Goal: Task Accomplishment & Management: Manage account settings

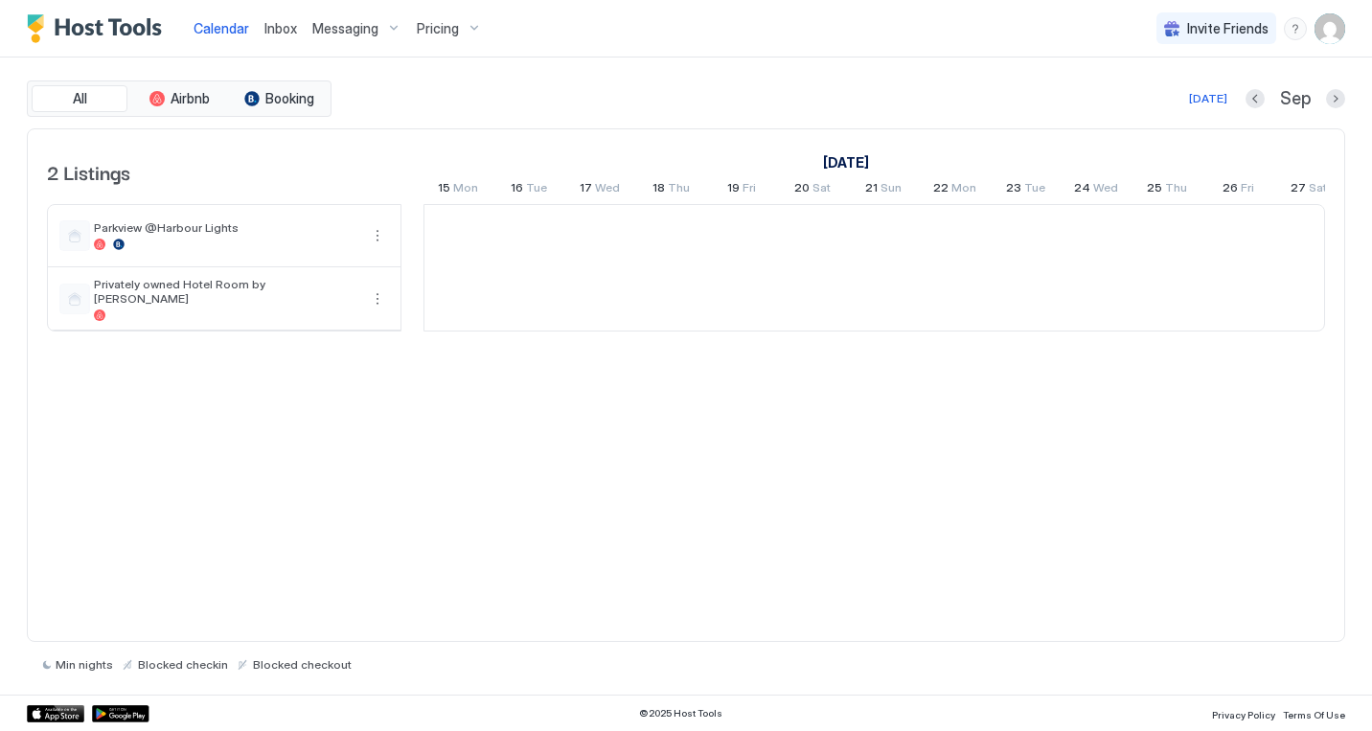
scroll to position [0, 1064]
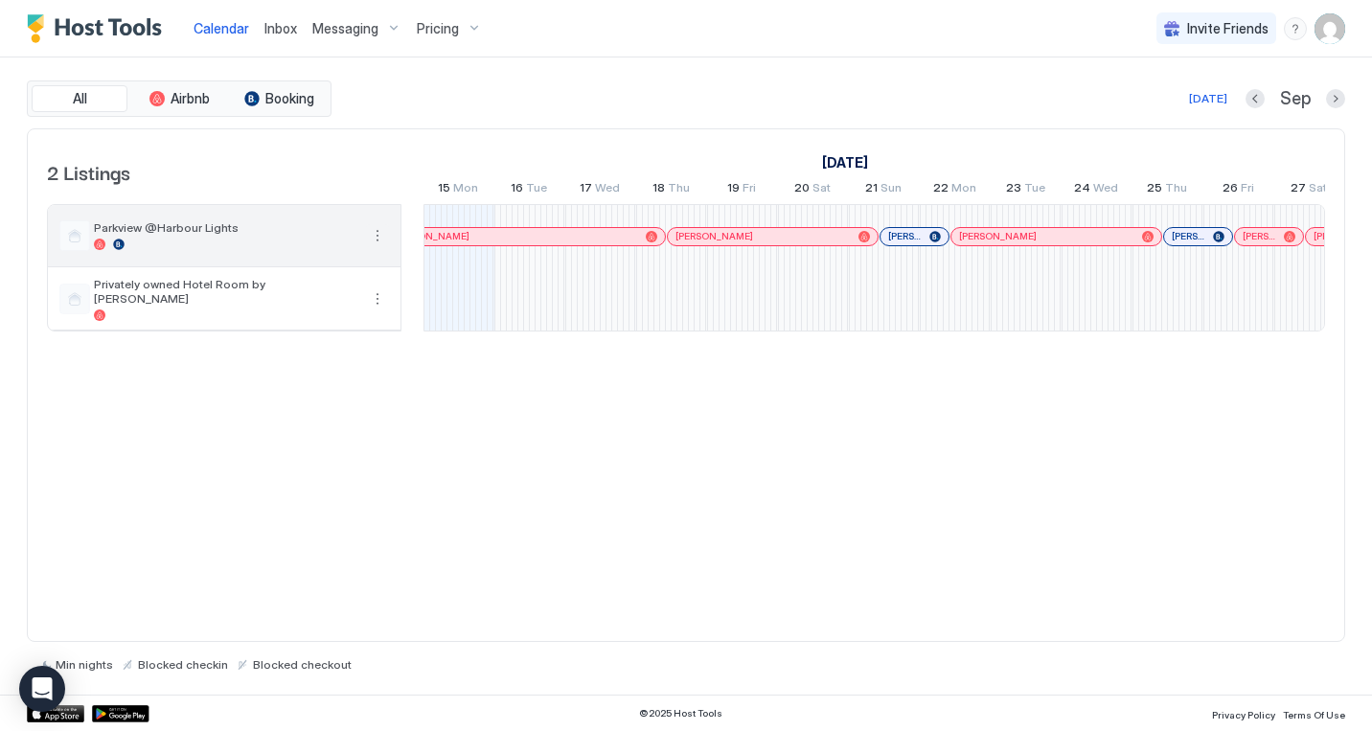
click at [376, 241] on button "More options" at bounding box center [377, 235] width 23 height 23
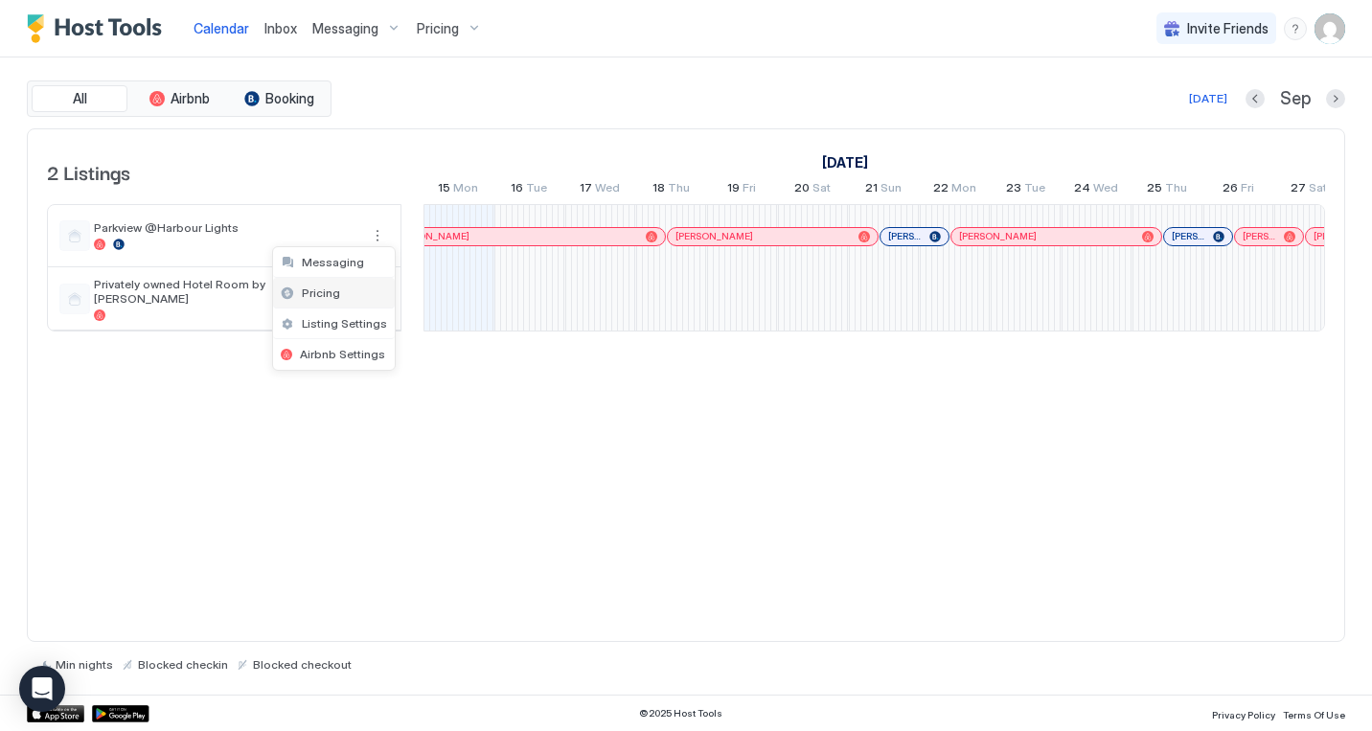
click at [333, 290] on span "Pricing" at bounding box center [321, 292] width 38 height 14
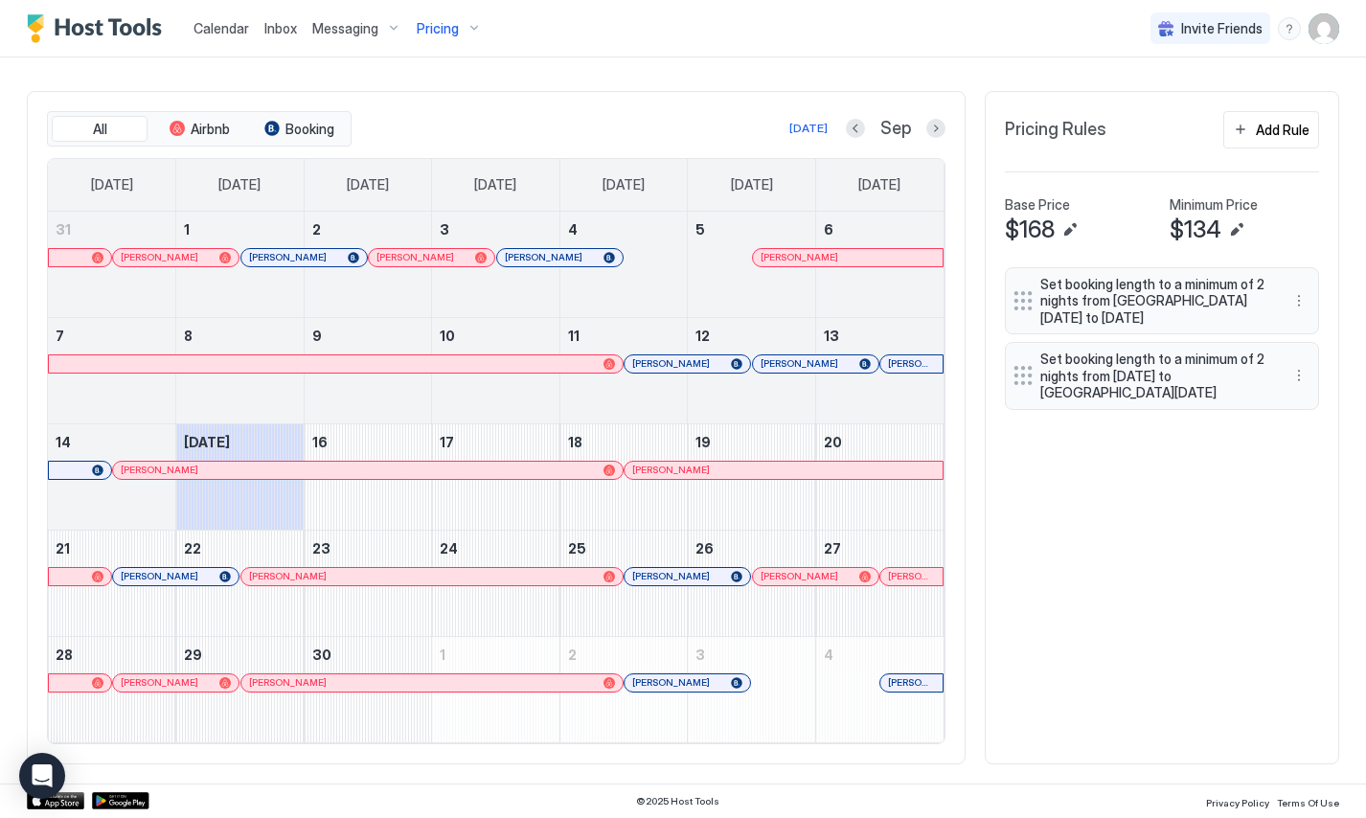
scroll to position [547, 0]
click at [936, 127] on button "Next month" at bounding box center [935, 128] width 19 height 19
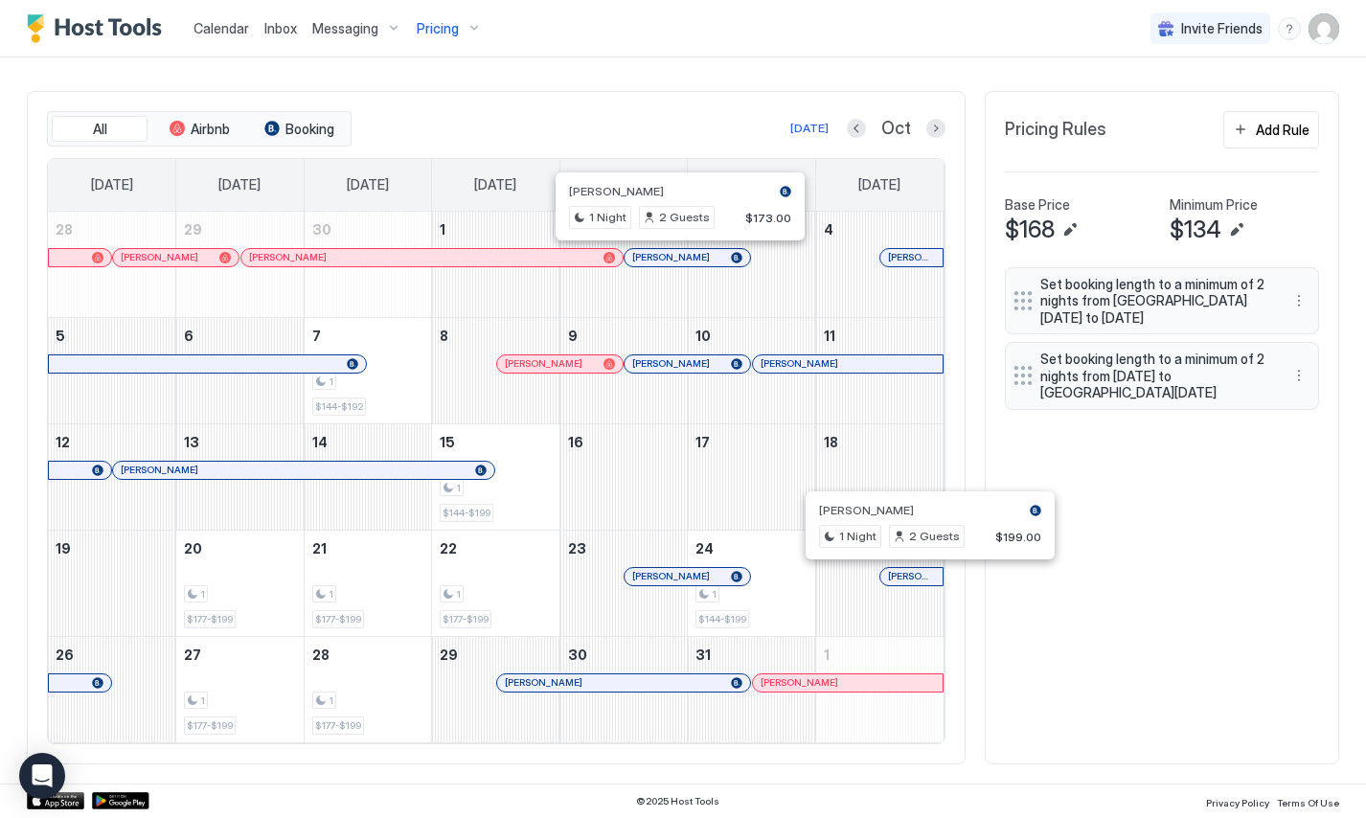
click at [673, 262] on div at bounding box center [673, 257] width 15 height 15
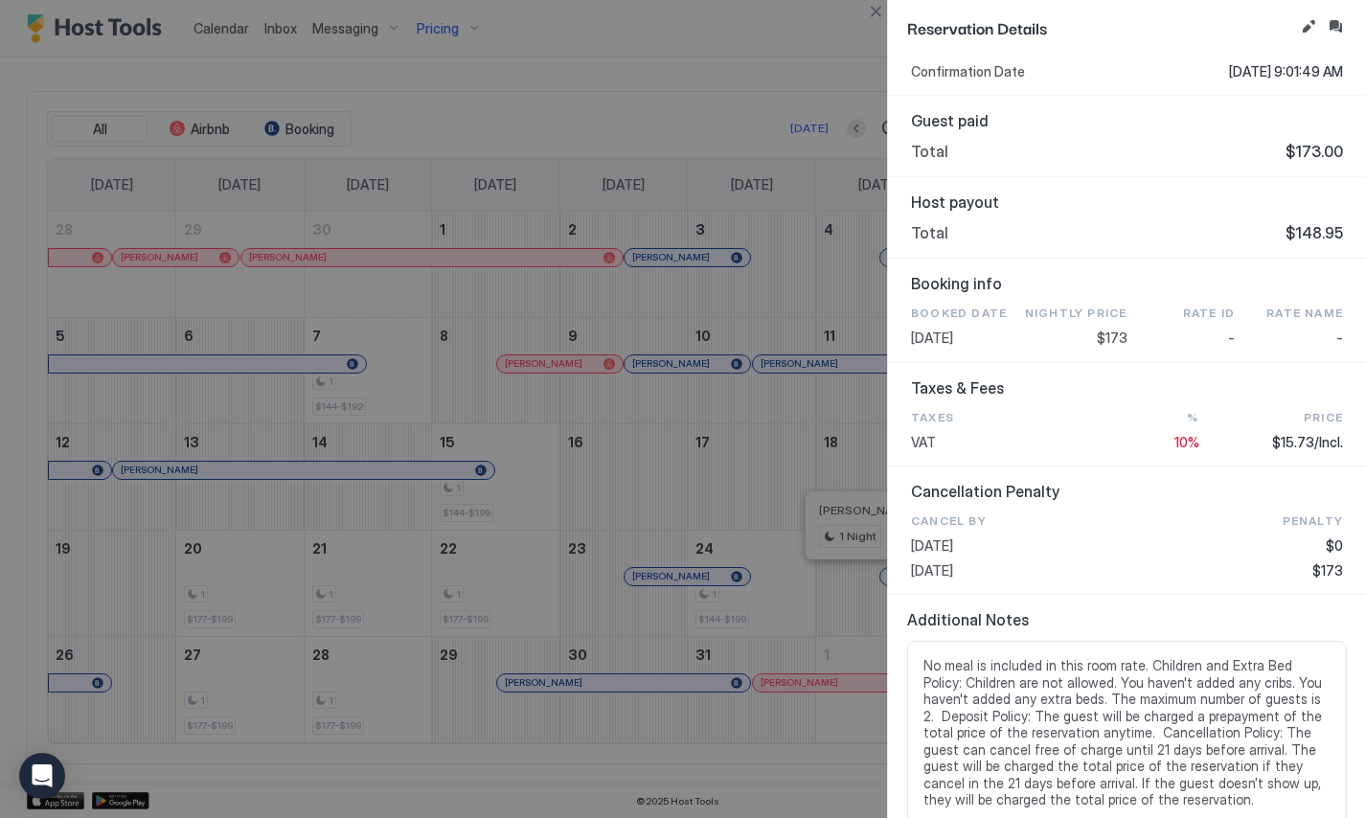
scroll to position [462, 0]
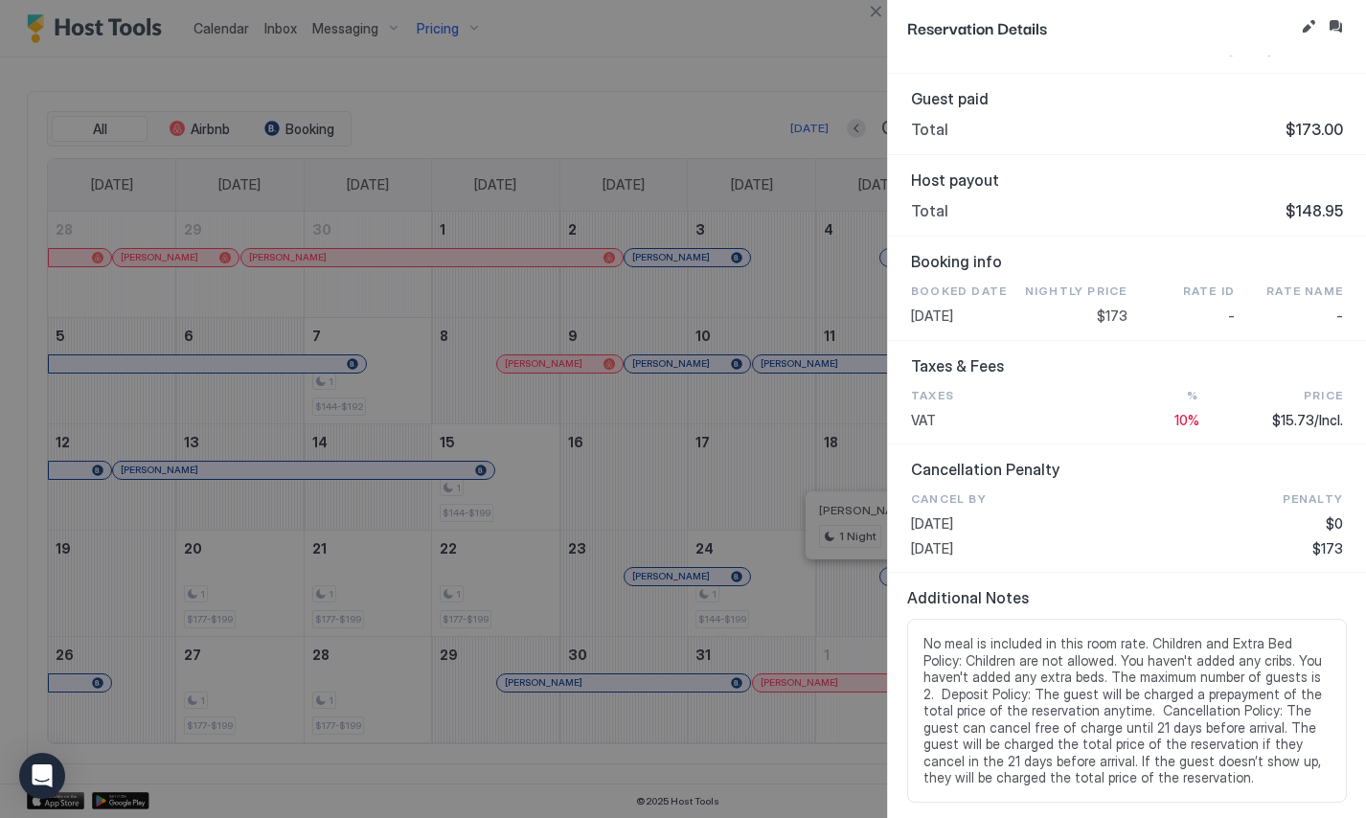
click at [684, 125] on div at bounding box center [683, 409] width 1366 height 818
click at [871, 11] on button "Close" at bounding box center [875, 11] width 23 height 23
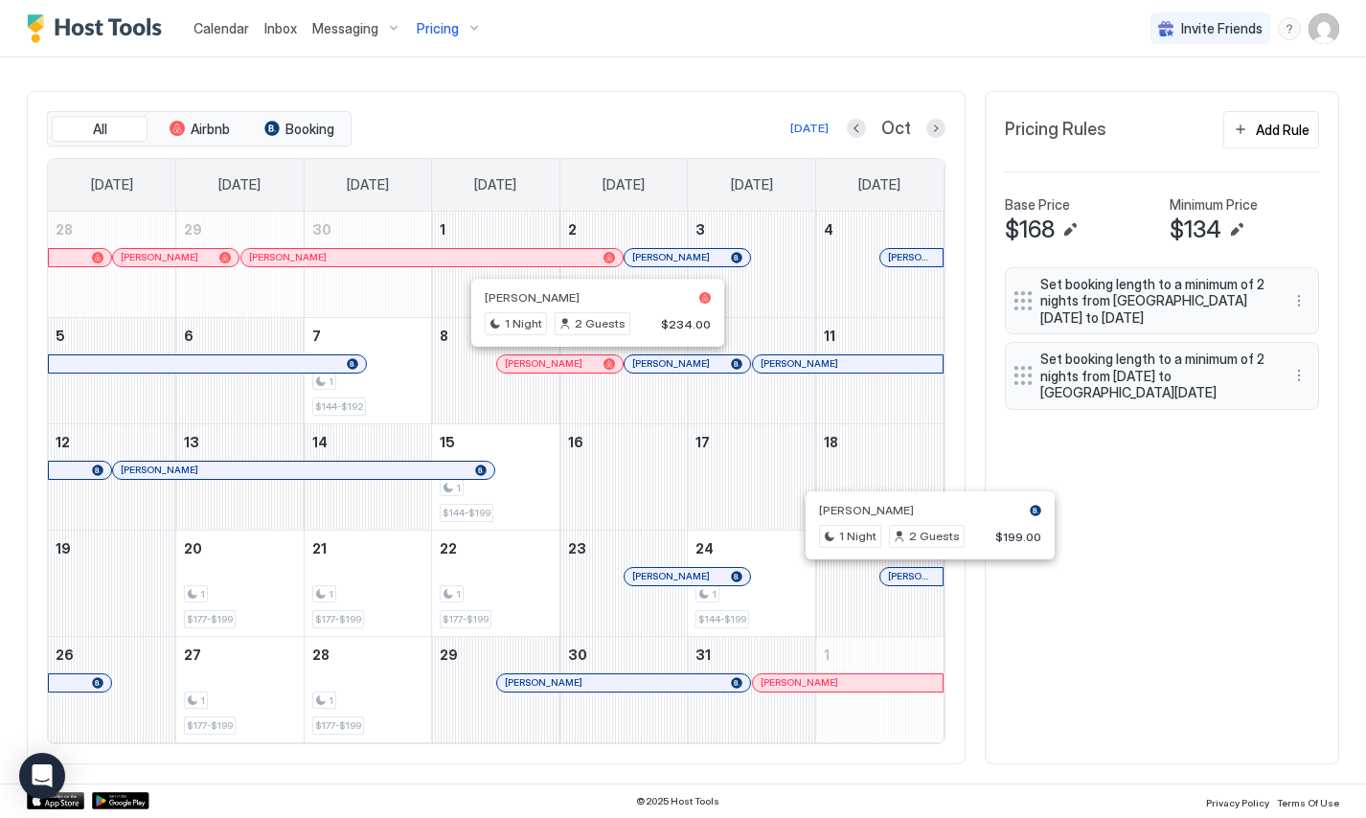
click at [591, 359] on div at bounding box center [590, 363] width 15 height 15
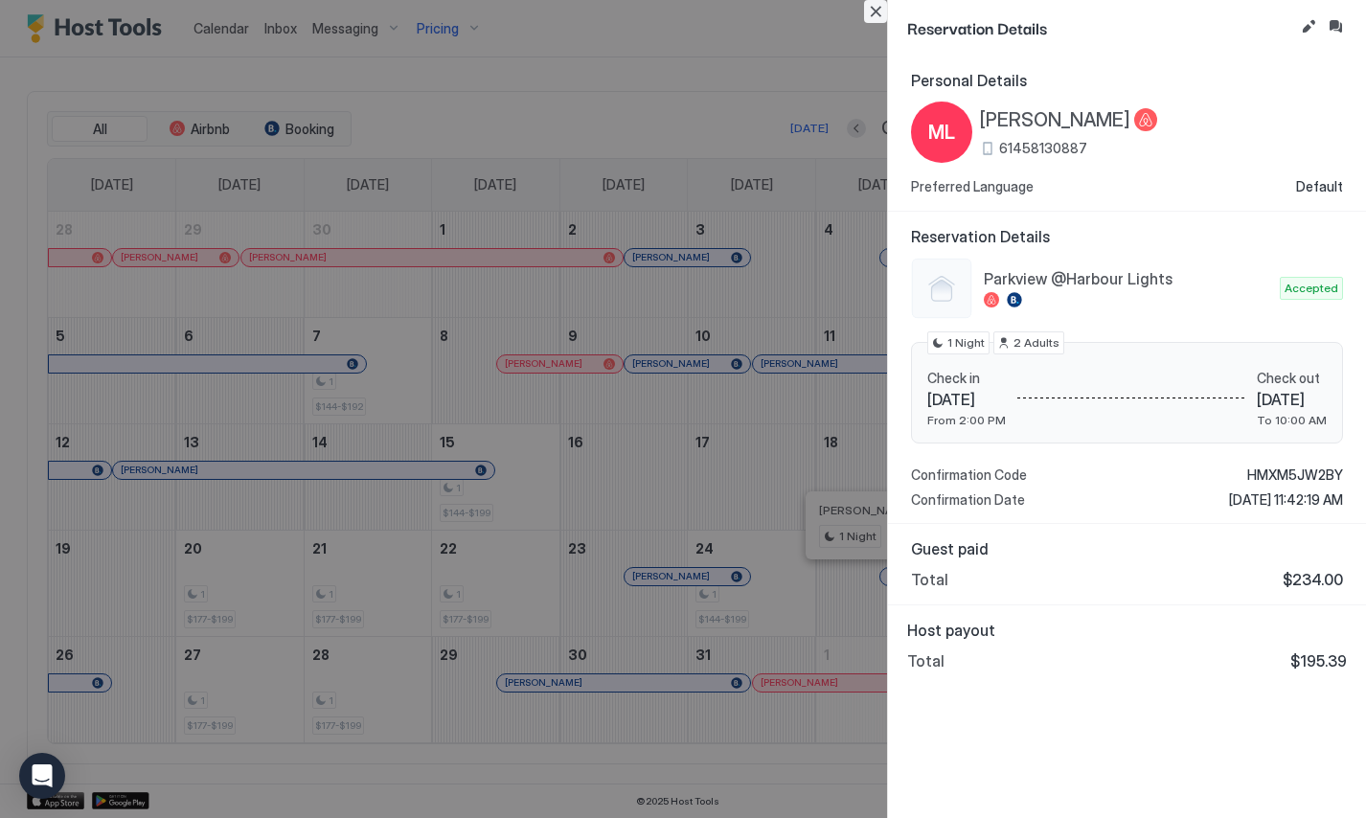
click at [882, 13] on button "Close" at bounding box center [875, 11] width 23 height 23
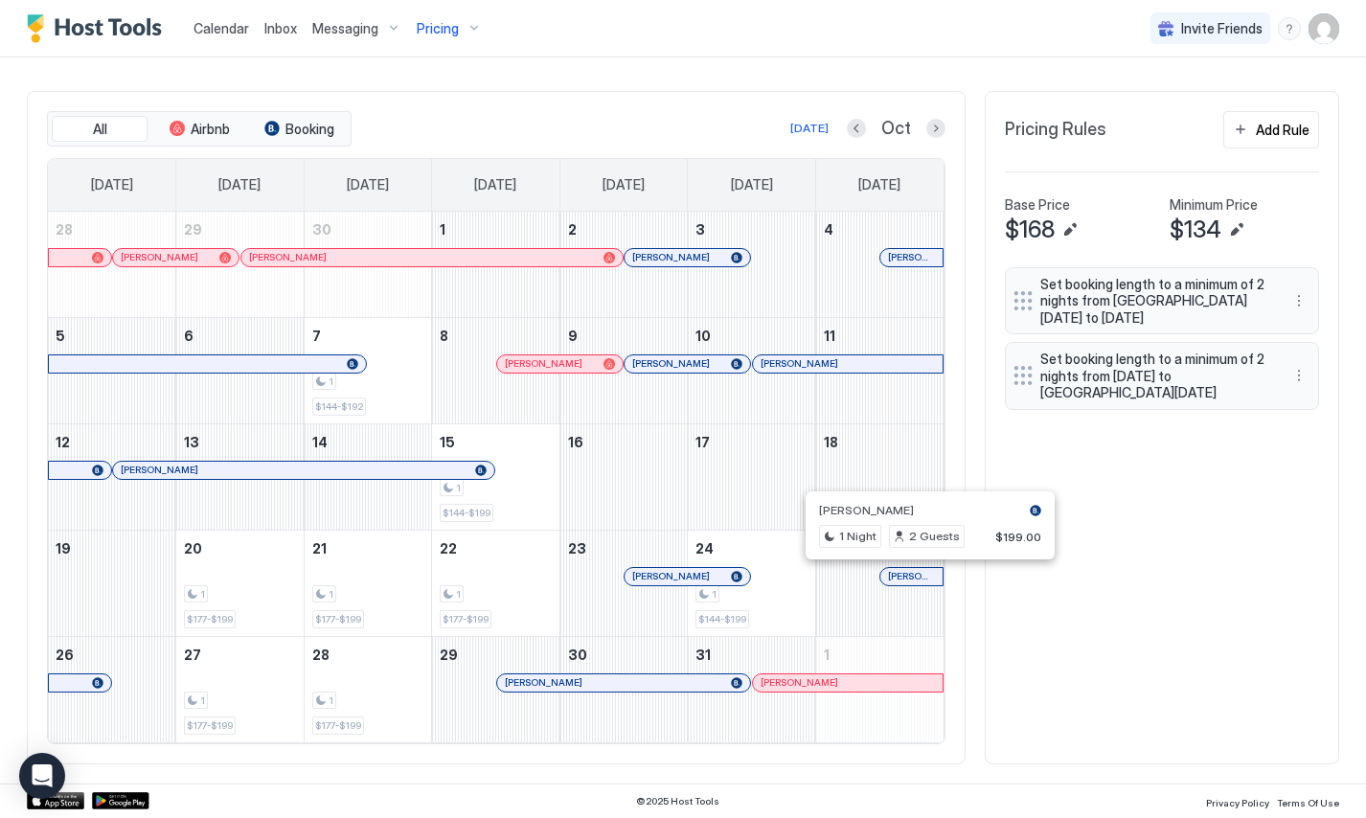
click at [674, 80] on div "Parkview @Harbour Lights Synced about 1 hour ago Min Price $ 0 Max Price $ 210 …" at bounding box center [683, 170] width 1312 height 1226
click at [1171, 619] on div "All Airbnb Booking [DATE] Oct [DATE] [DATE] [DATE] [DATE] [DATE] [DATE] [DATE] …" at bounding box center [683, 427] width 1312 height 673
click at [934, 131] on button "Next month" at bounding box center [935, 128] width 19 height 19
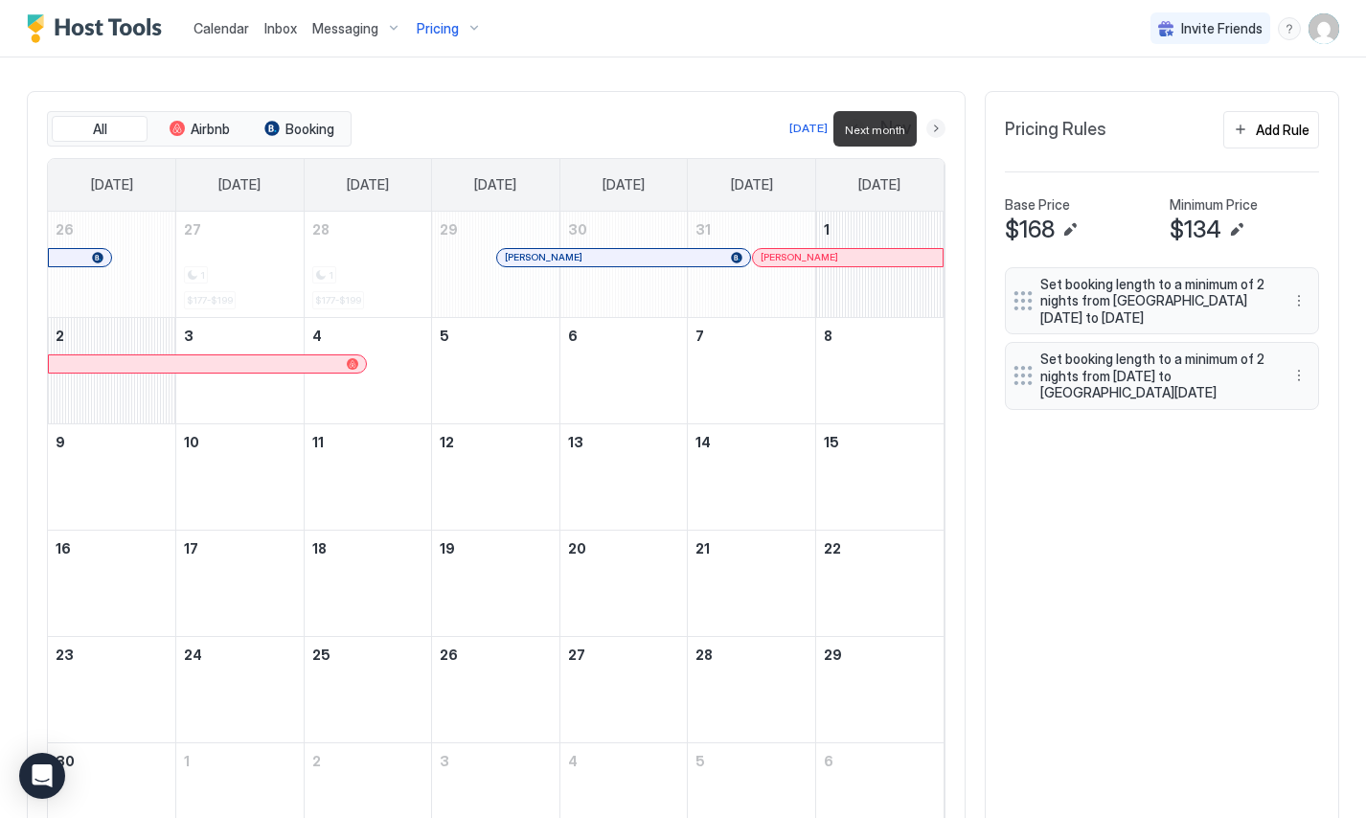
scroll to position [510, 0]
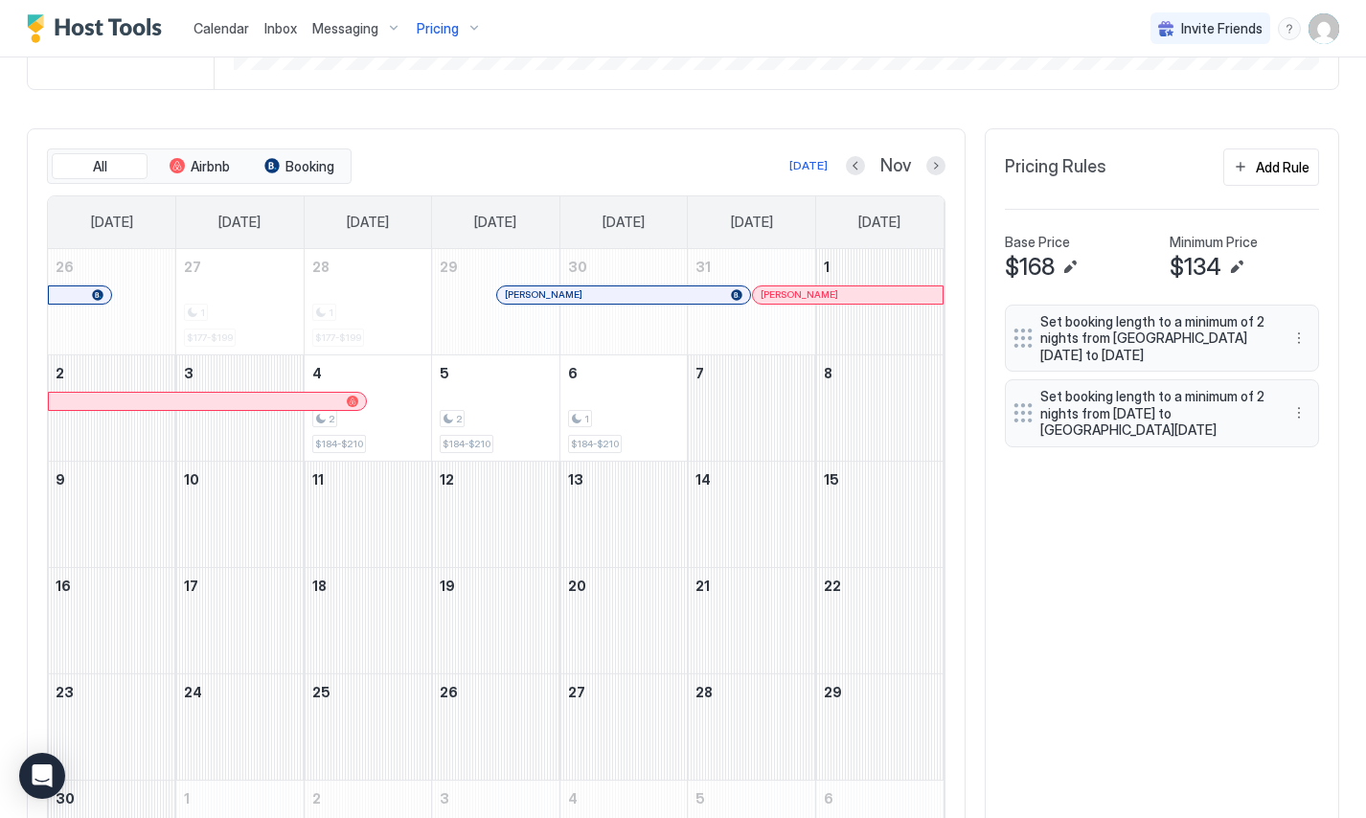
click at [1149, 608] on div "All Airbnb Booking [DATE] Nov [DATE] [DATE] [DATE] [DATE] [DATE] [DATE] [DATE] …" at bounding box center [683, 518] width 1312 height 780
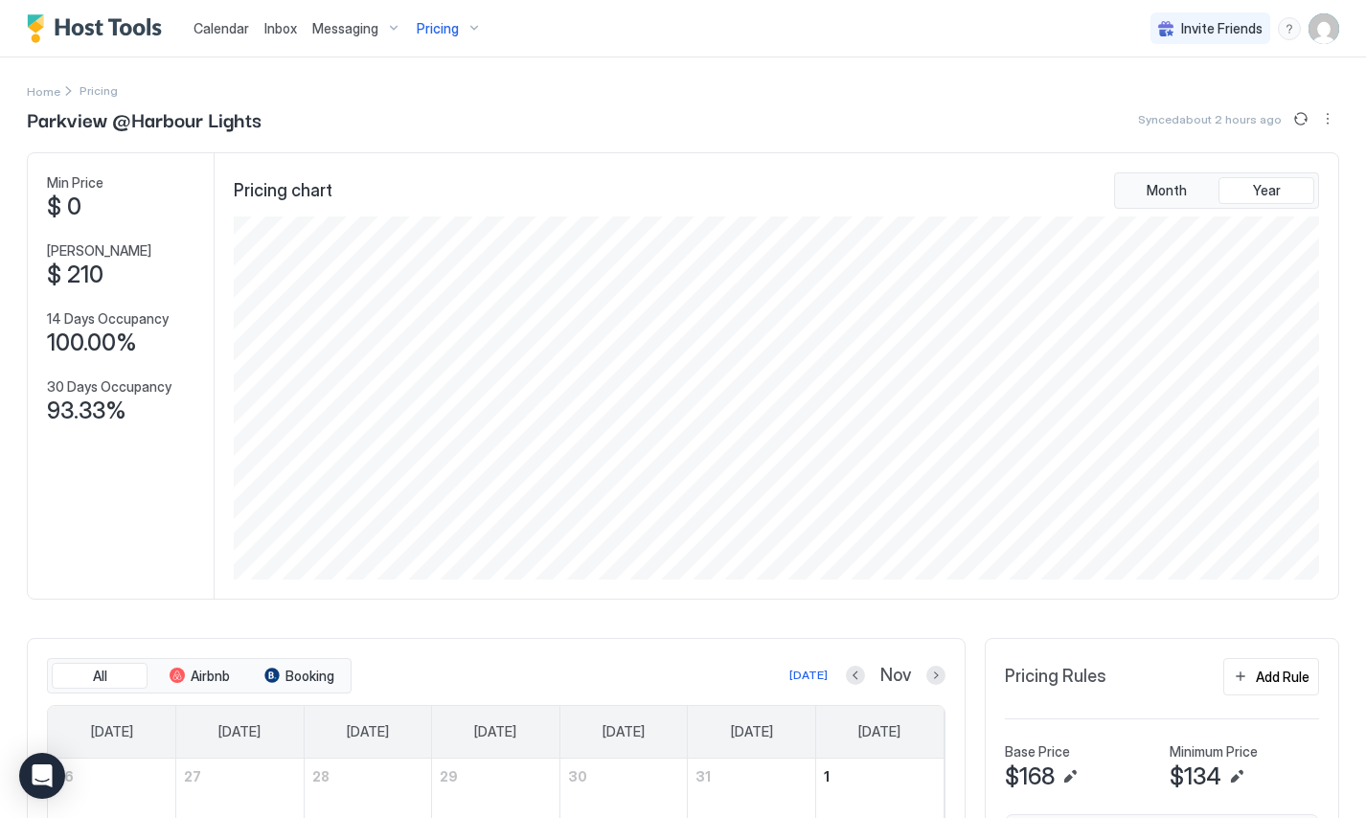
scroll to position [363, 1090]
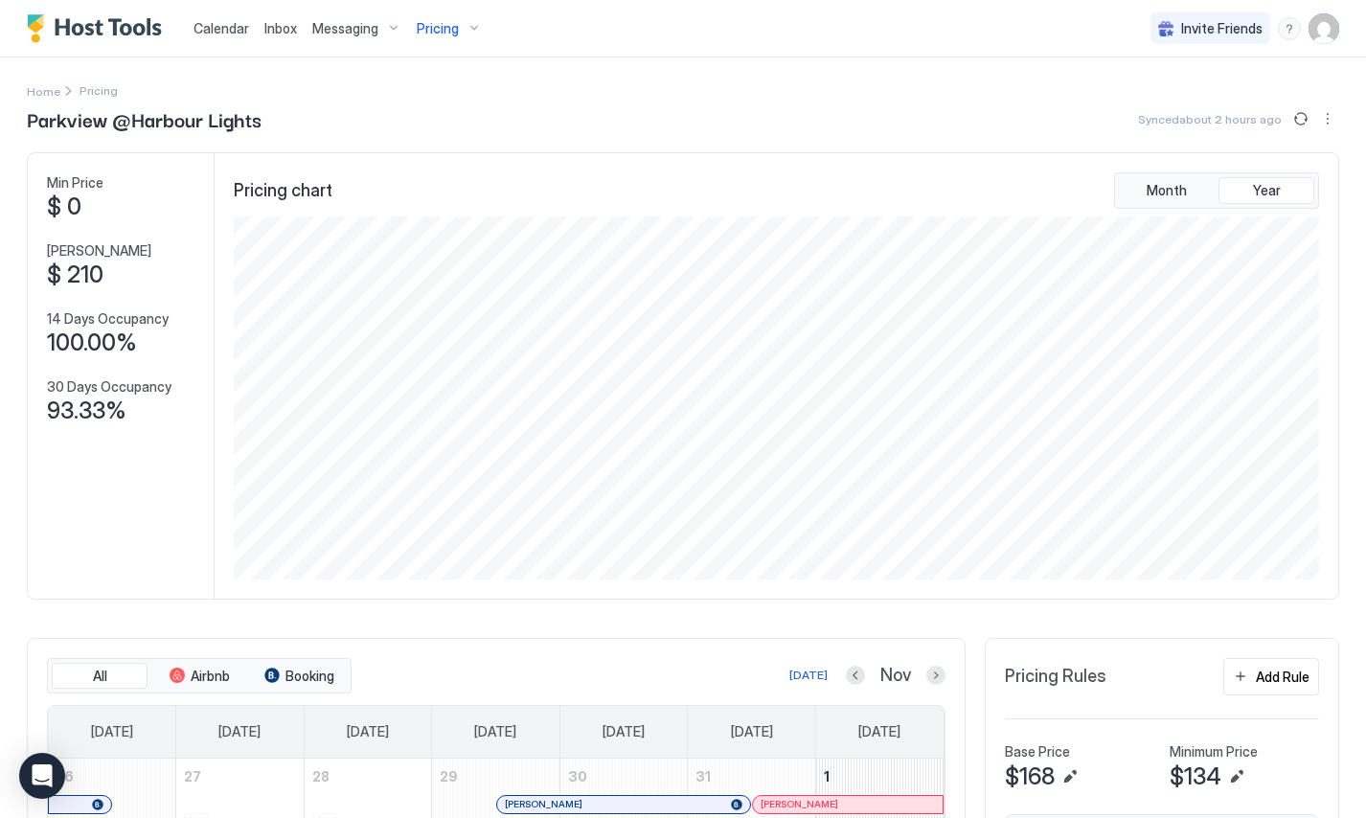
click at [716, 149] on div "Parkview @Harbour Lights Synced about 2 hours ago Min Price $ 0 Max Price $ 210…" at bounding box center [683, 770] width 1312 height 1333
click at [290, 31] on span "Inbox" at bounding box center [280, 28] width 33 height 16
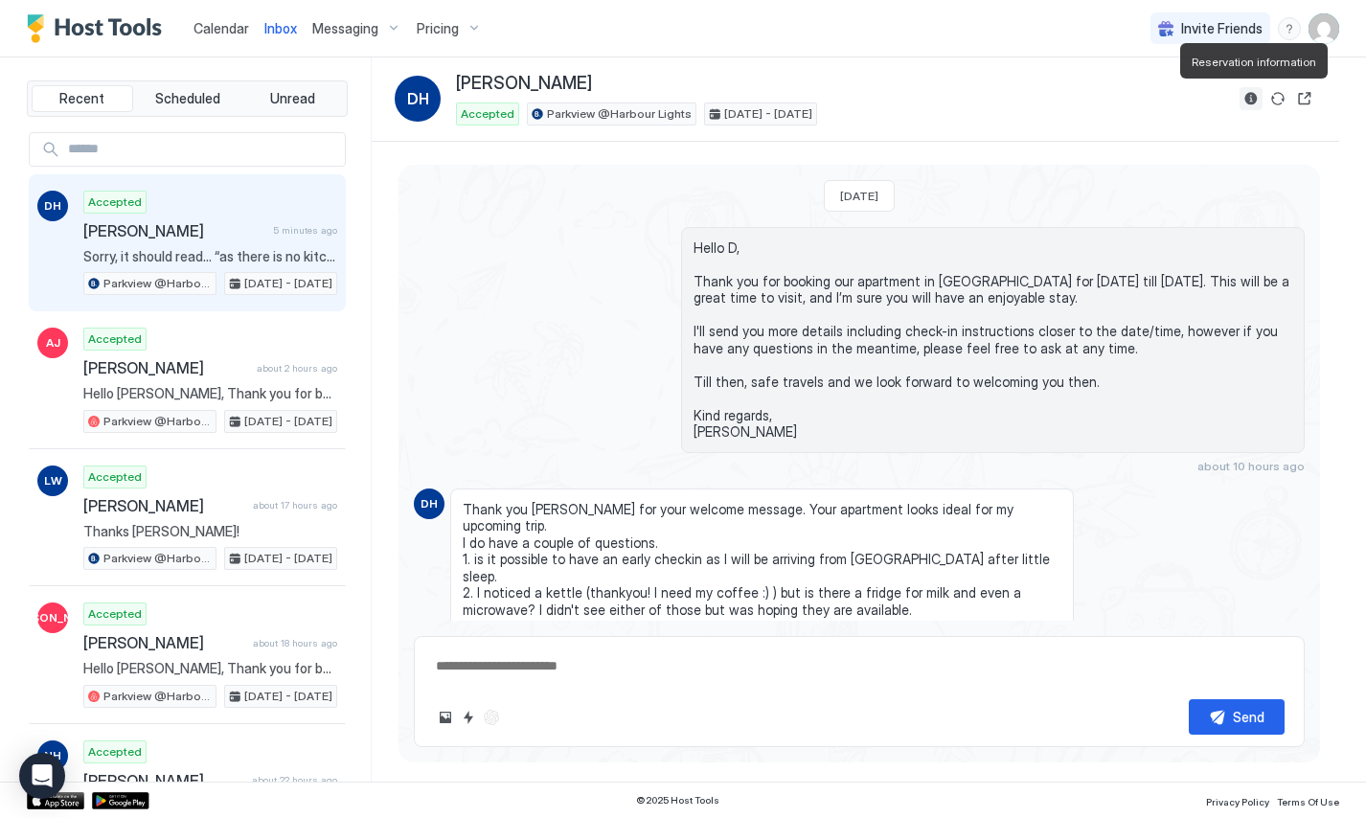
click at [1252, 95] on button "Reservation information" at bounding box center [1251, 98] width 23 height 23
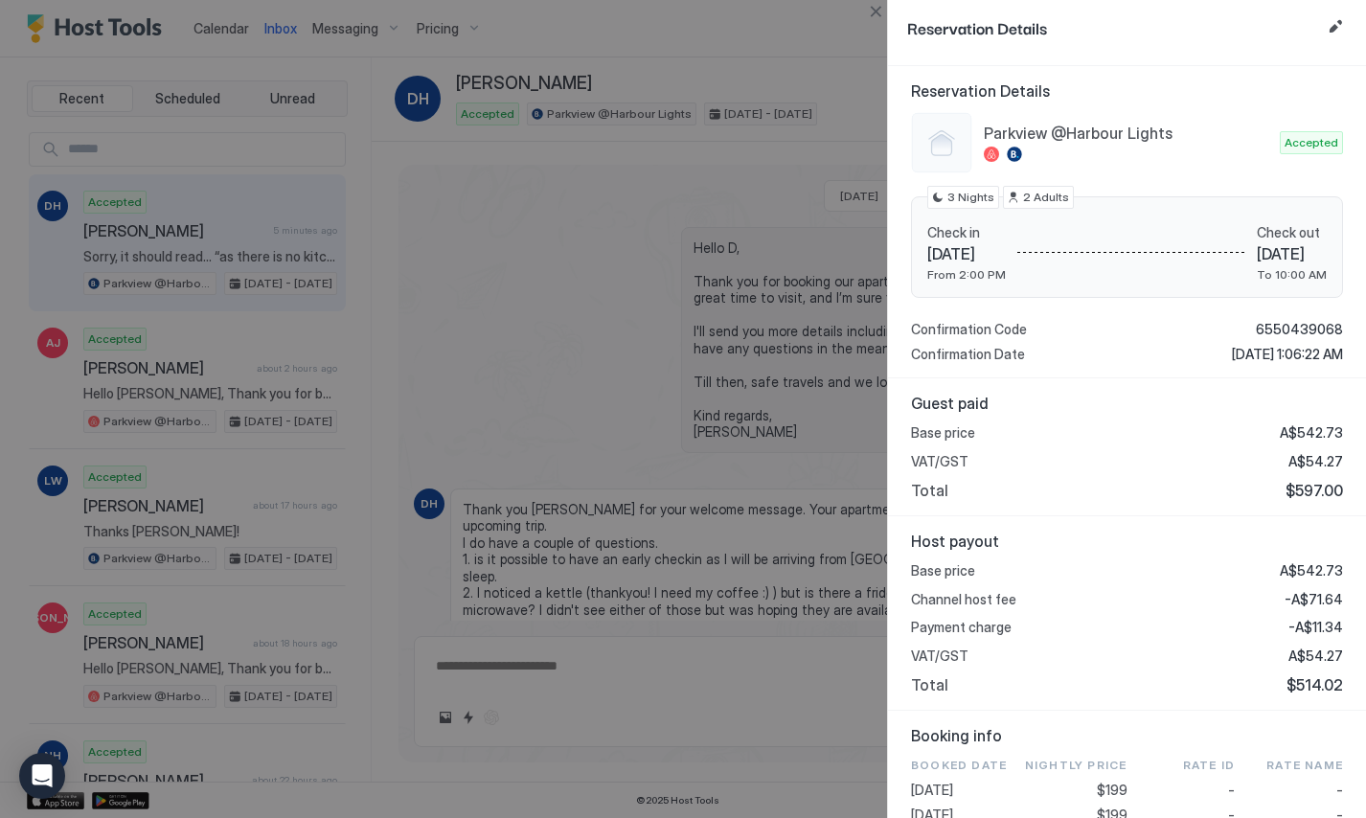
scroll to position [162, 0]
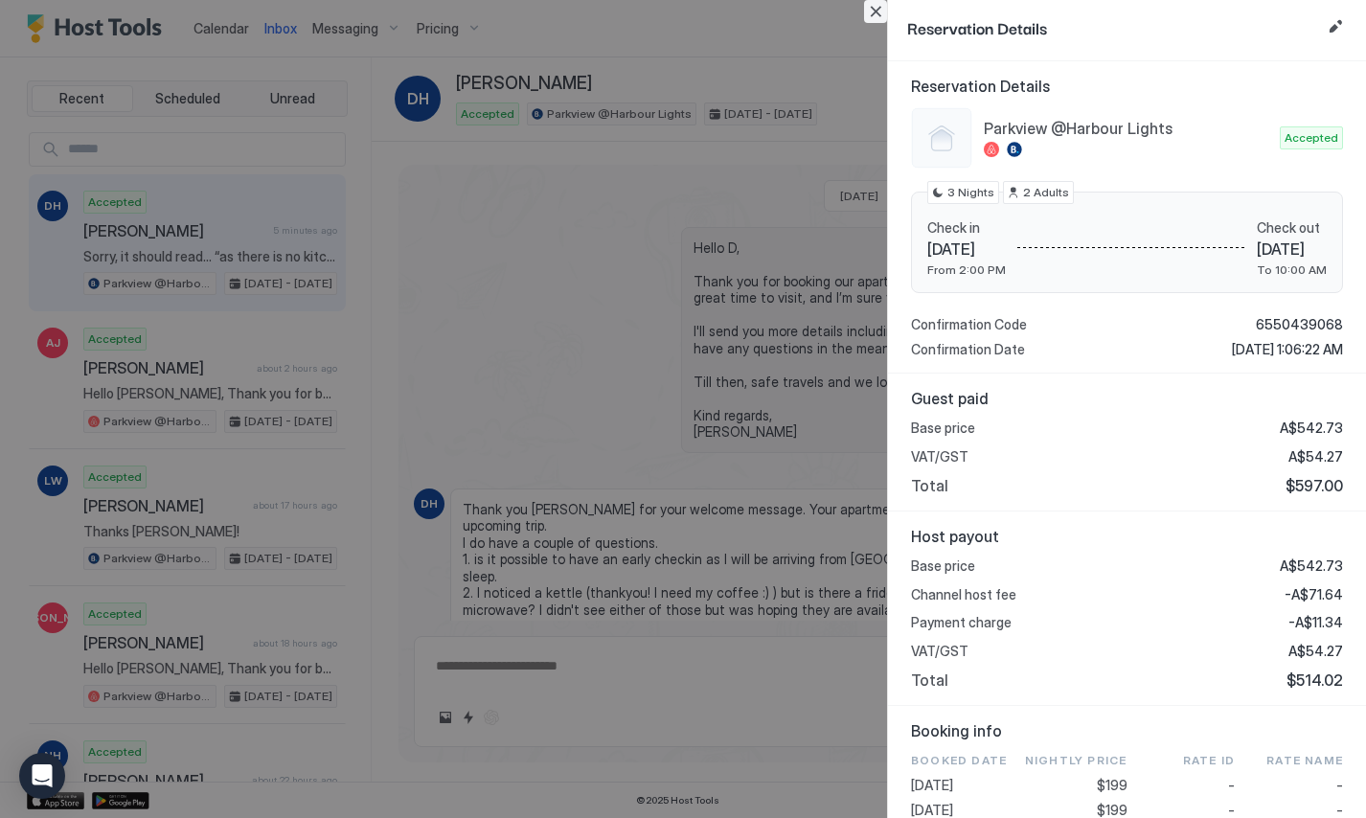
click at [873, 11] on button "Close" at bounding box center [875, 11] width 23 height 23
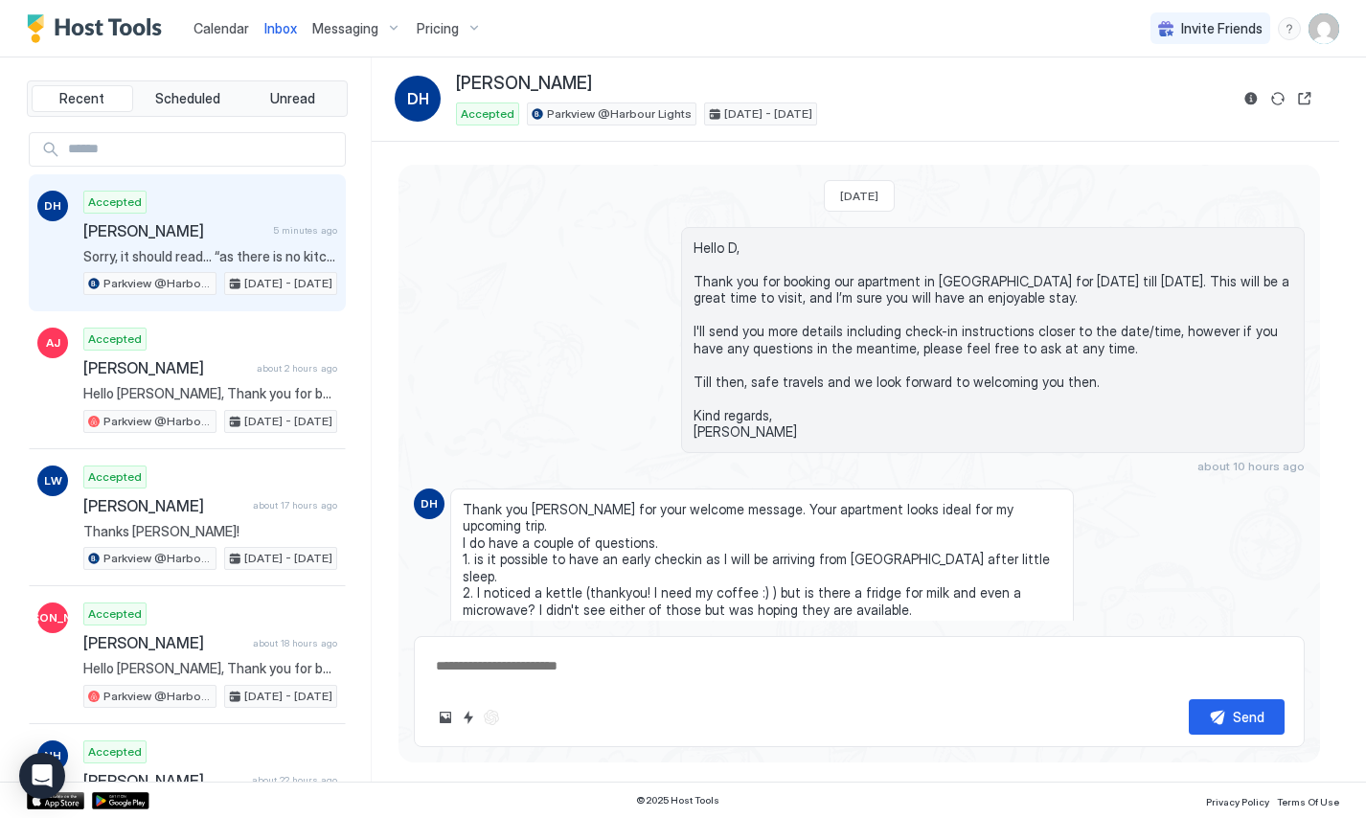
click at [288, 31] on span "Inbox" at bounding box center [280, 28] width 33 height 16
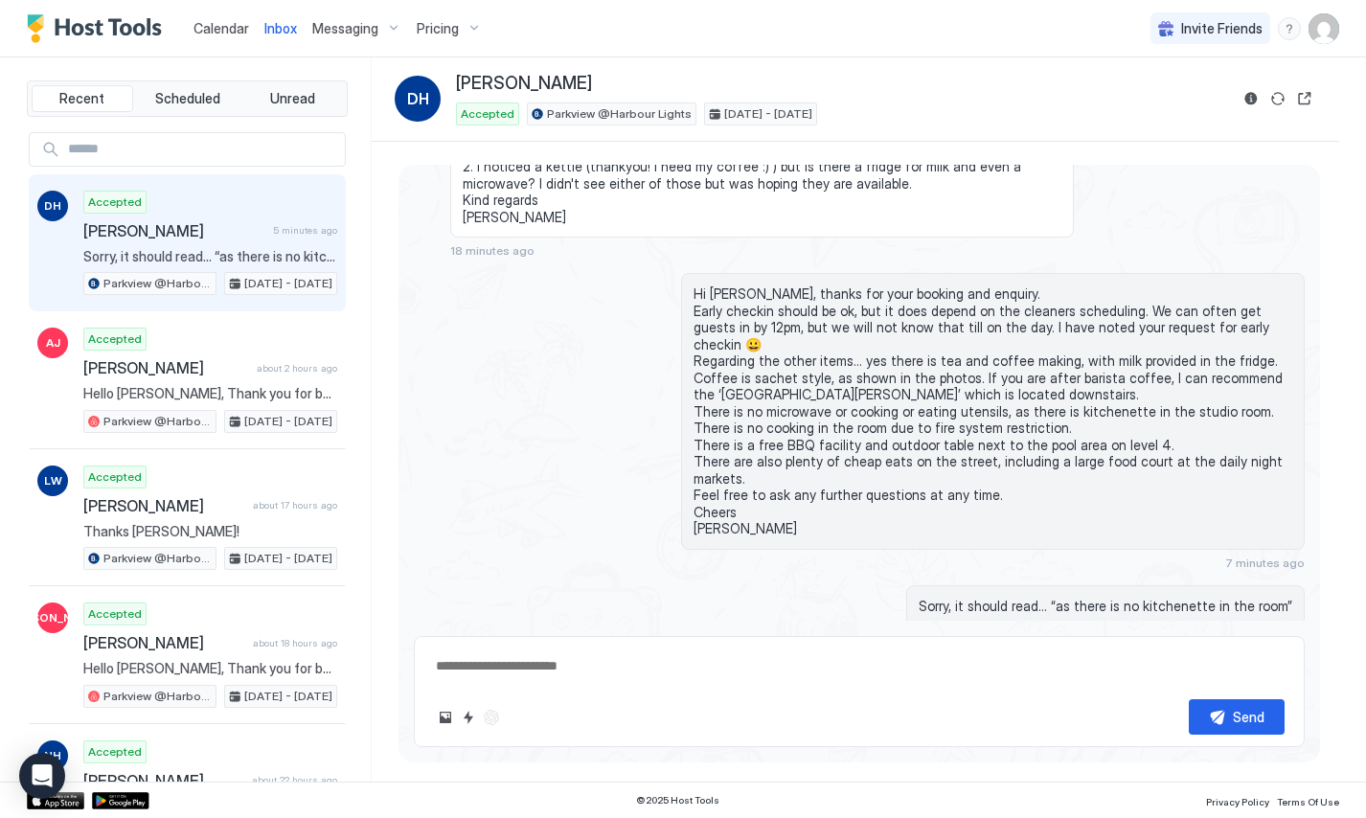
click at [288, 31] on span "Inbox" at bounding box center [280, 28] width 33 height 16
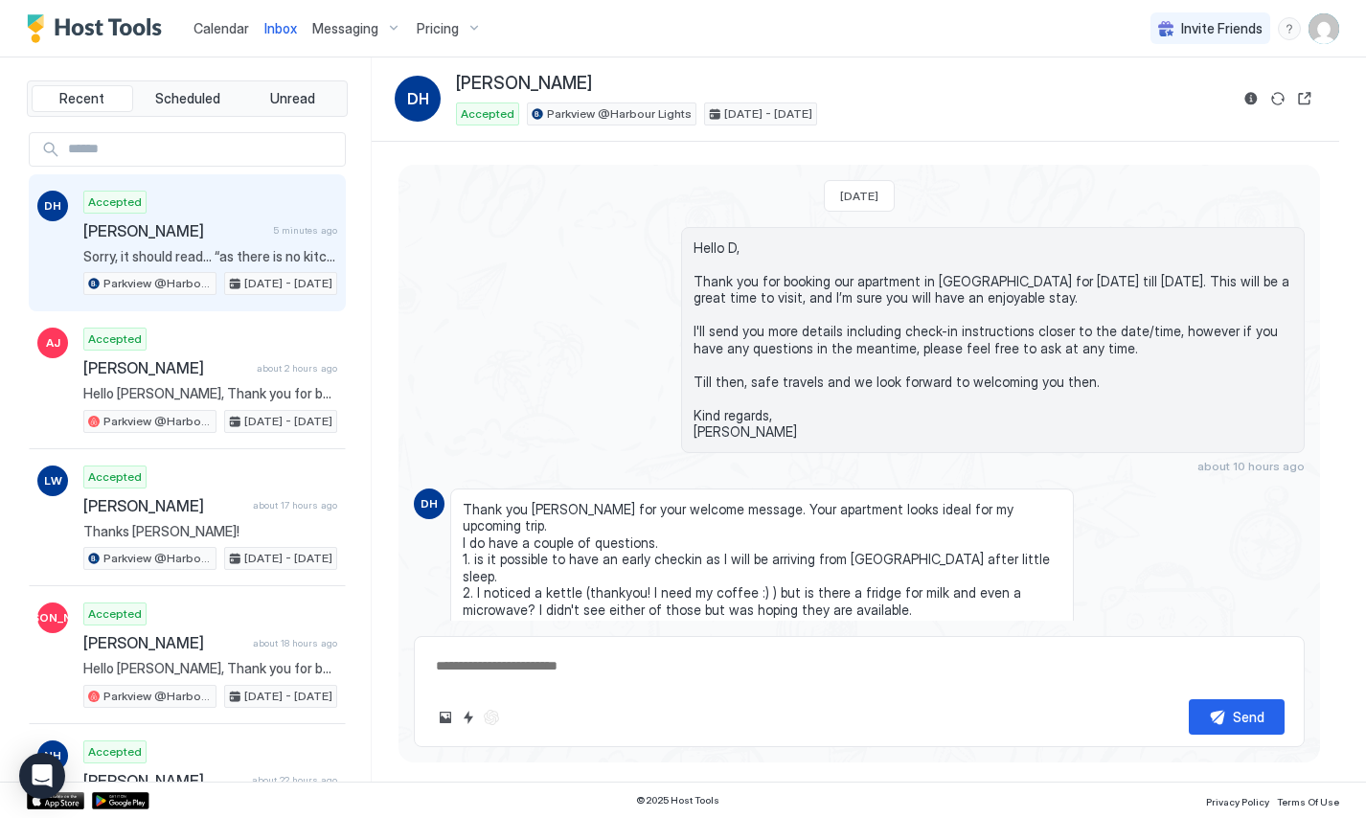
scroll to position [426, 0]
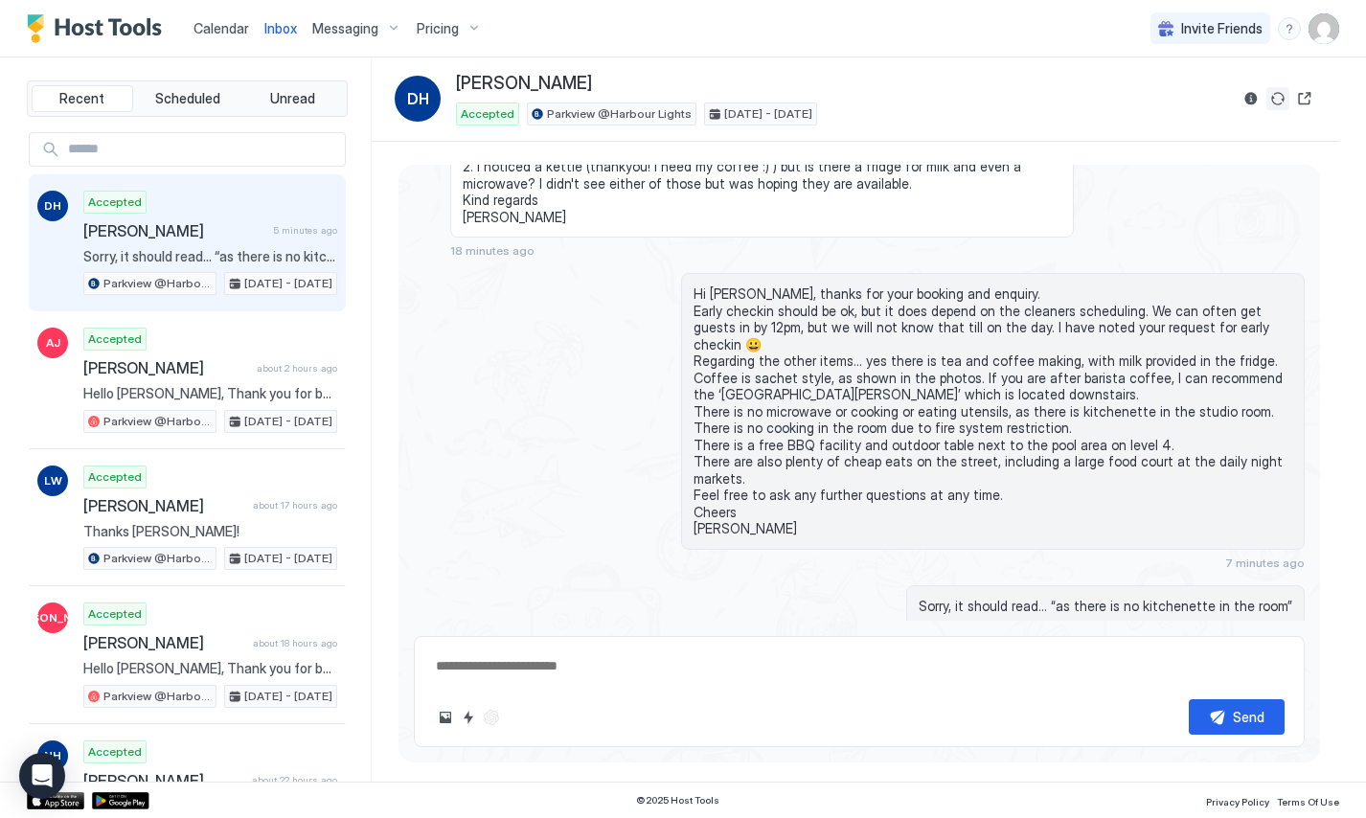
click at [1274, 97] on button "Sync reservation" at bounding box center [1277, 98] width 23 height 23
type textarea "*"
click at [573, 585] on div "Sorry, it should read… “as there is no kitchenette in the room” 5 minutes ago" at bounding box center [859, 616] width 891 height 62
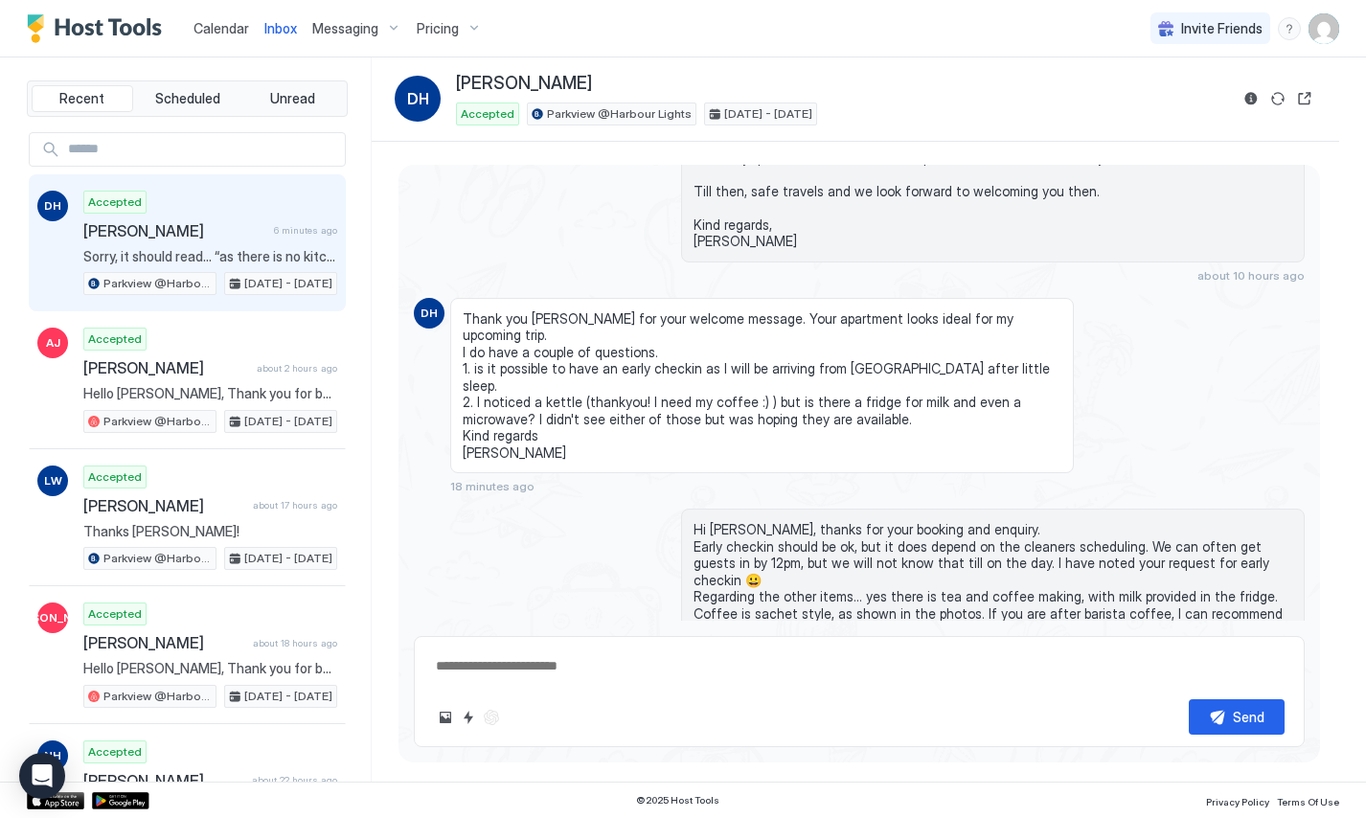
scroll to position [190, 0]
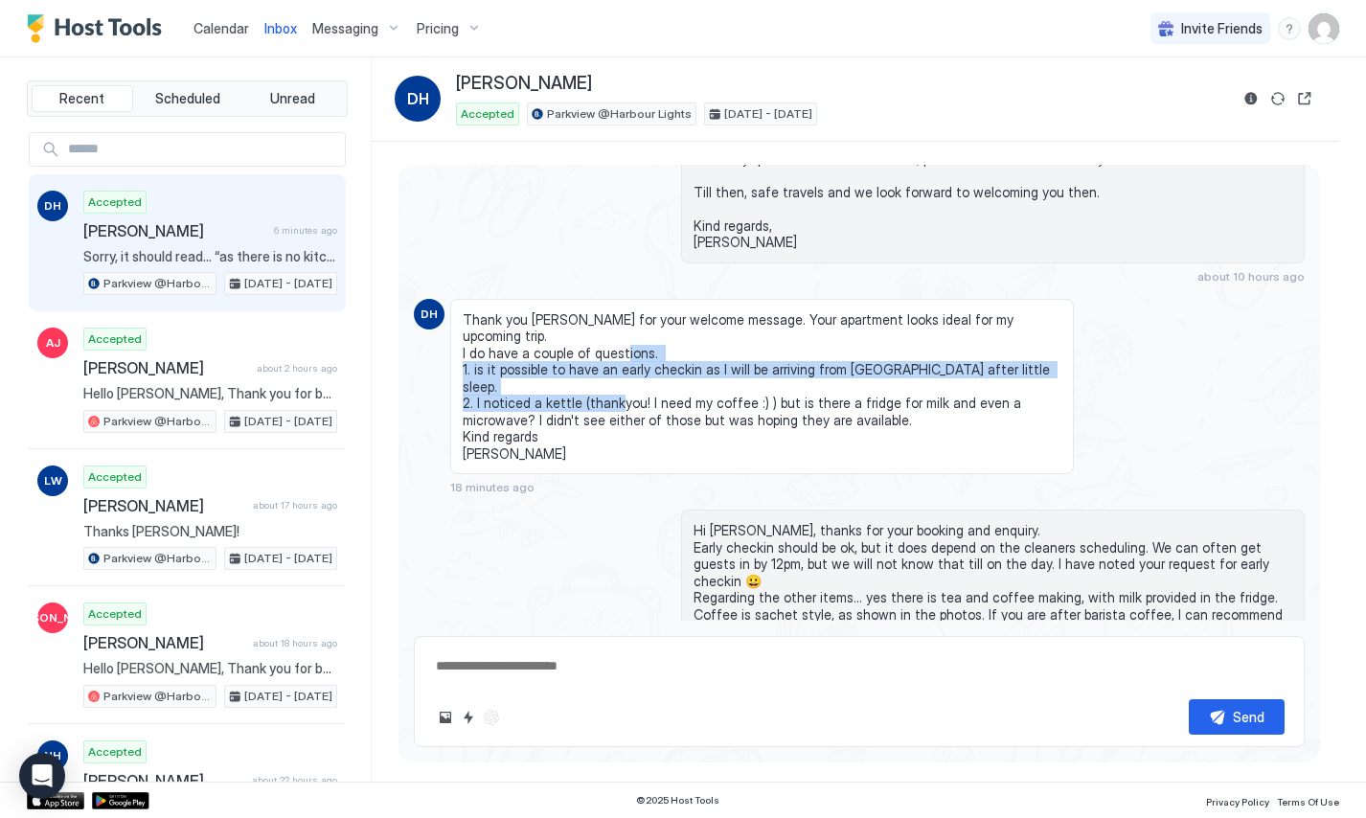
drag, startPoint x: 467, startPoint y: 350, endPoint x: 742, endPoint y: 372, distance: 276.8
click at [742, 372] on span "Thank you [PERSON_NAME] for your welcome message. Your apartment looks ideal fo…" at bounding box center [762, 386] width 599 height 151
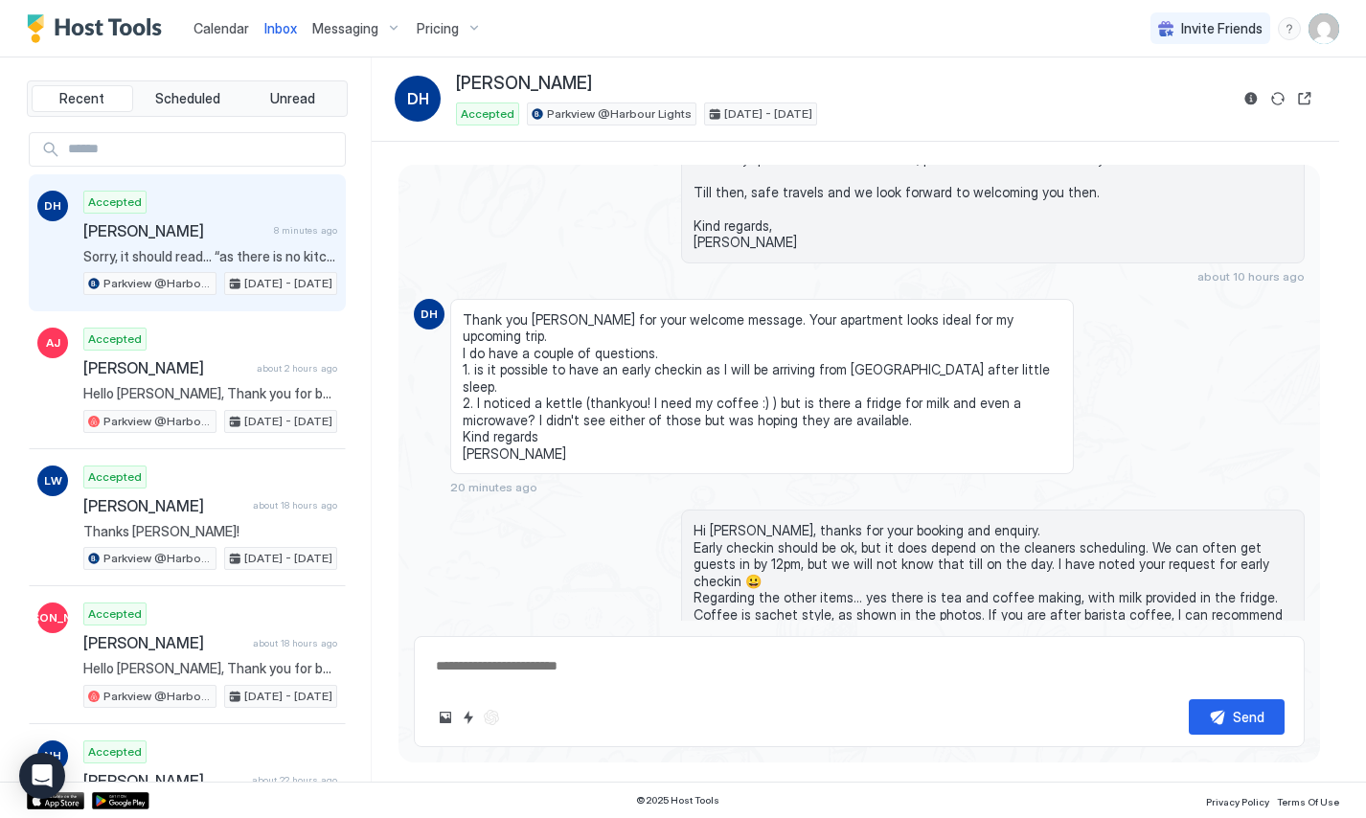
click at [1206, 79] on div "[PERSON_NAME]" at bounding box center [842, 84] width 772 height 22
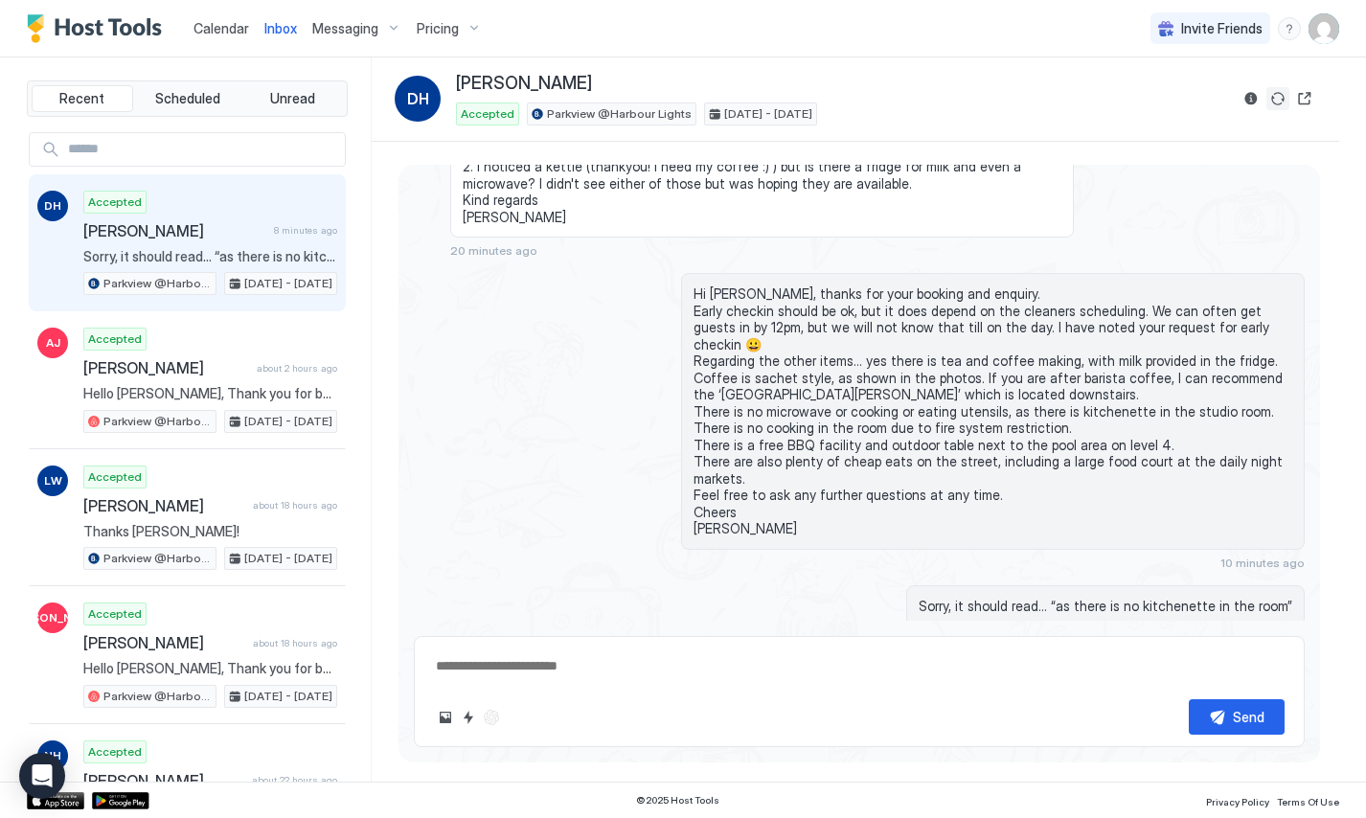
click at [1276, 97] on button "Sync reservation" at bounding box center [1277, 98] width 23 height 23
type textarea "*"
click at [1045, 123] on div "Accepted Parkview @Harbour Lights [DATE] - [DATE]" at bounding box center [842, 114] width 772 height 23
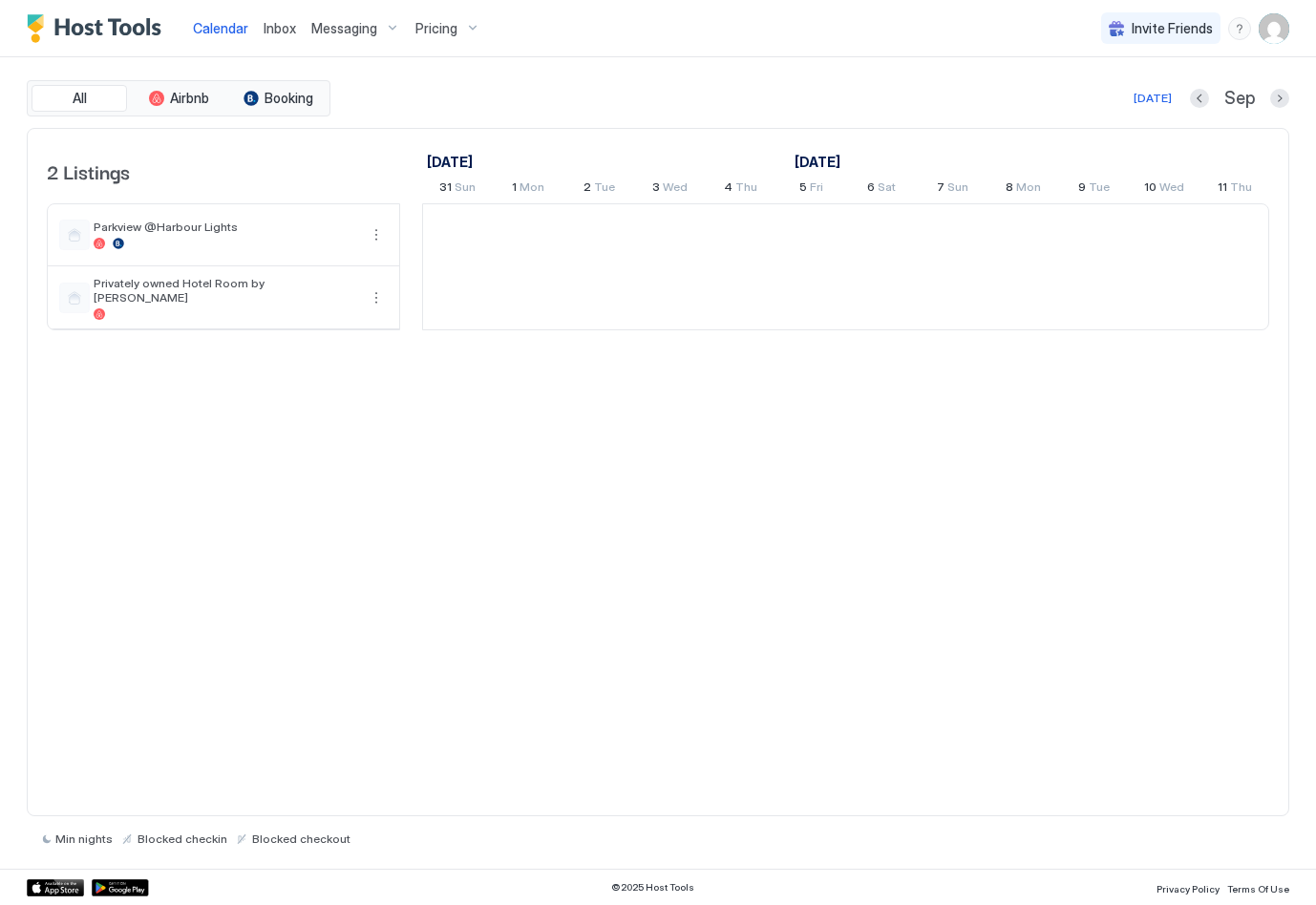
scroll to position [0, 1061]
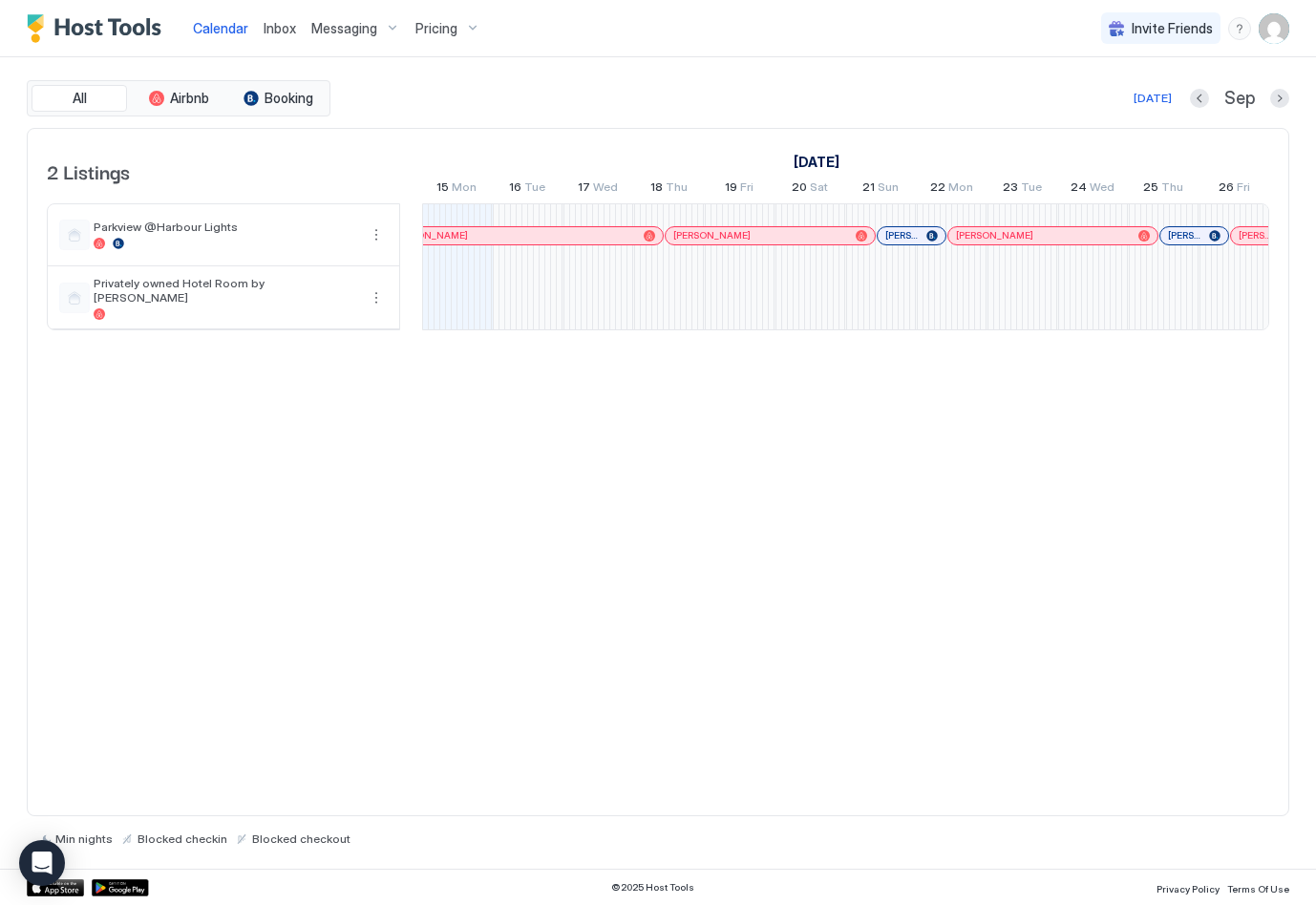
click at [275, 31] on span "Inbox" at bounding box center [279, 28] width 33 height 16
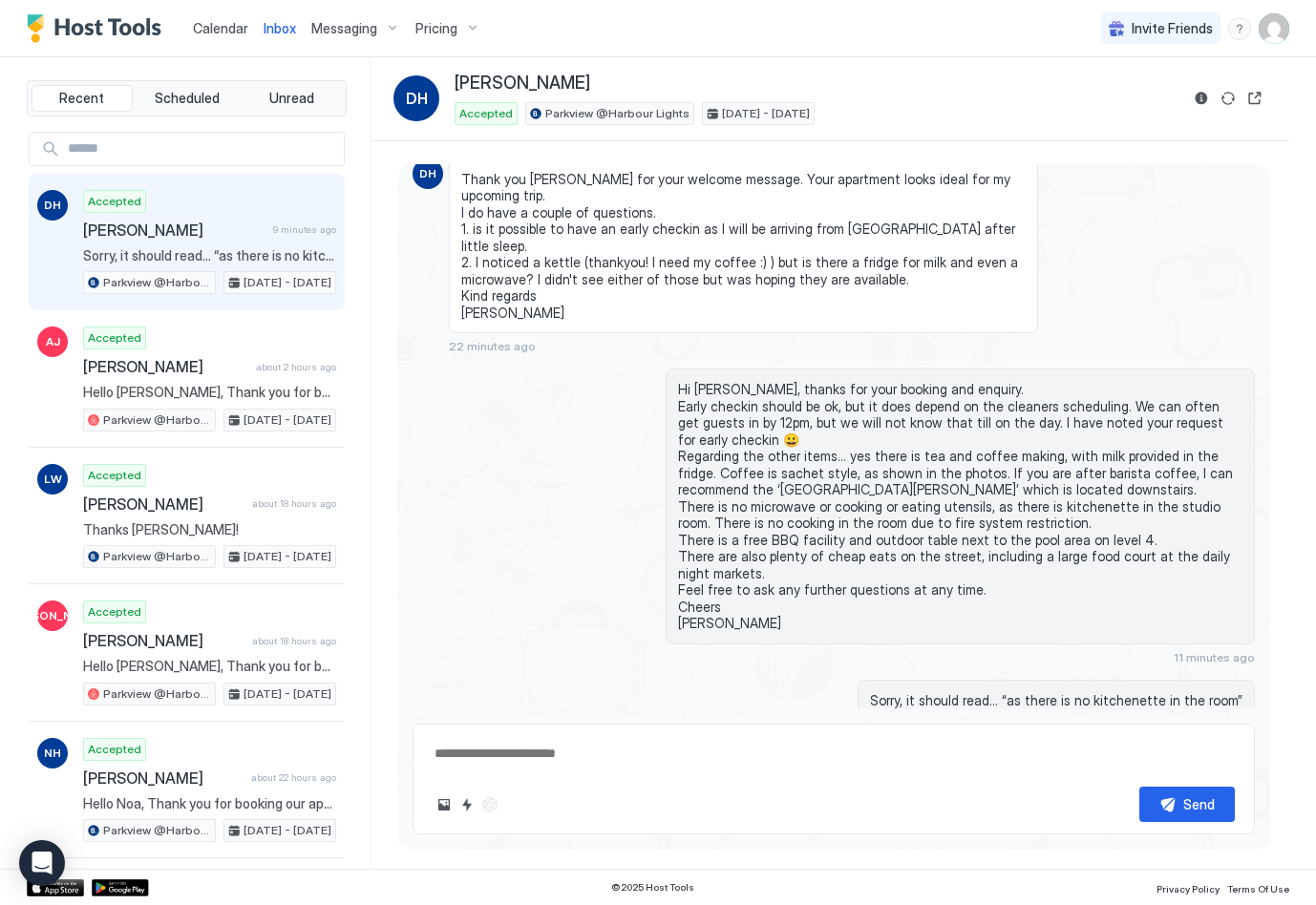
scroll to position [392, 0]
click at [514, 476] on div "Hi Dee, thanks for your booking and enquiry. Early checkin should be ok, but it…" at bounding box center [833, 518] width 842 height 296
click at [226, 23] on span "Calendar" at bounding box center [221, 28] width 56 height 16
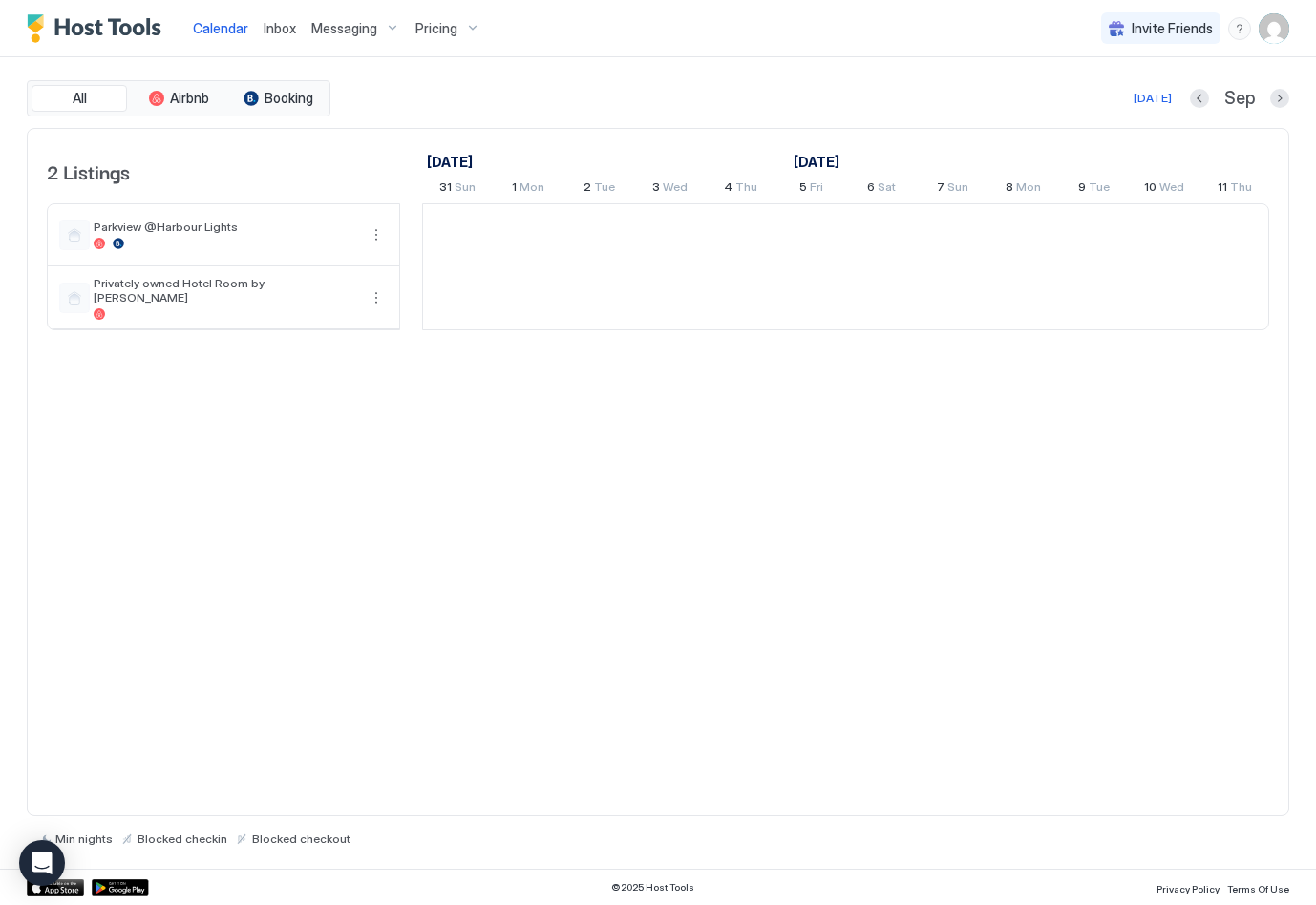
scroll to position [0, 1061]
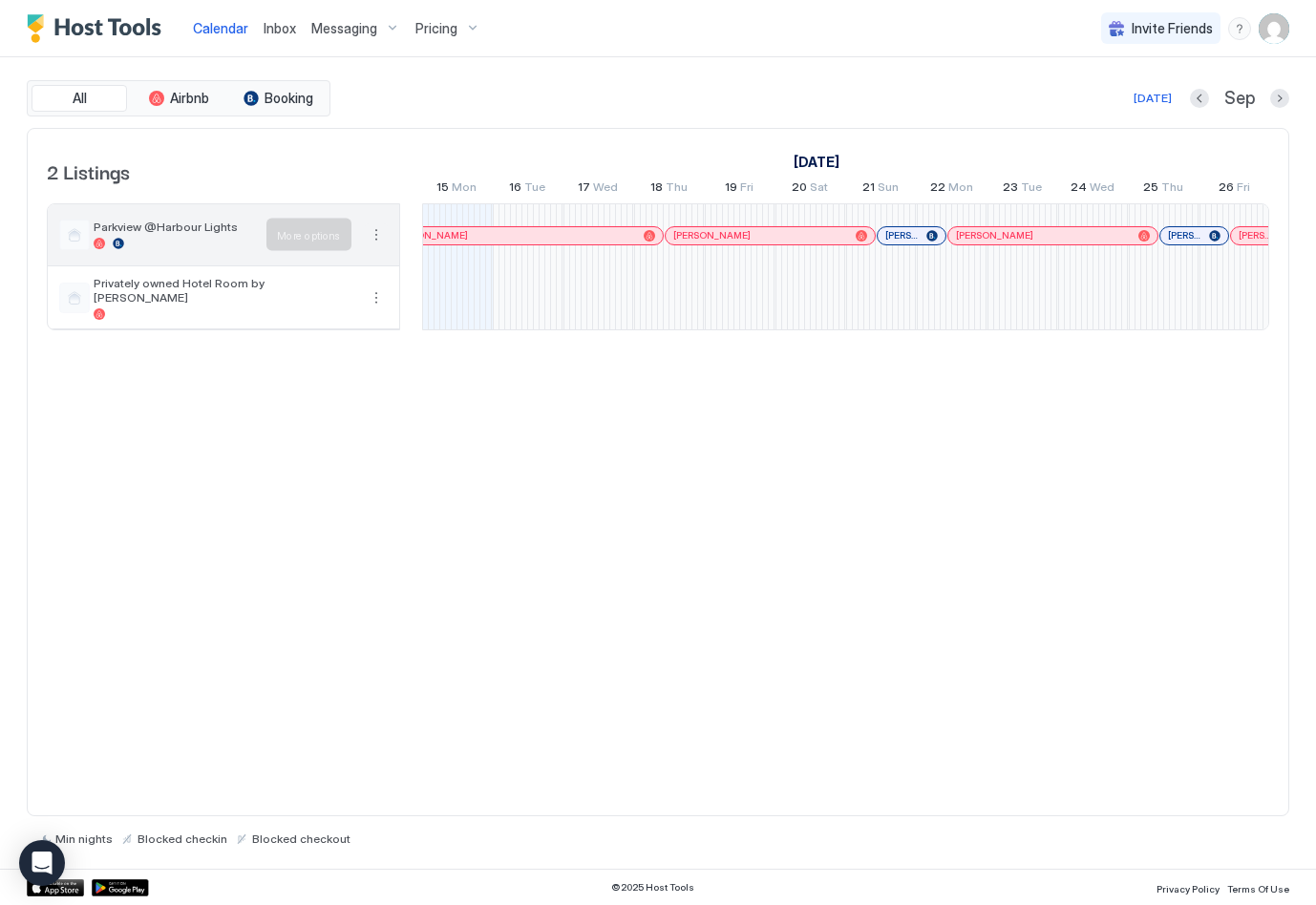
click at [380, 238] on button "More options" at bounding box center [376, 234] width 23 height 23
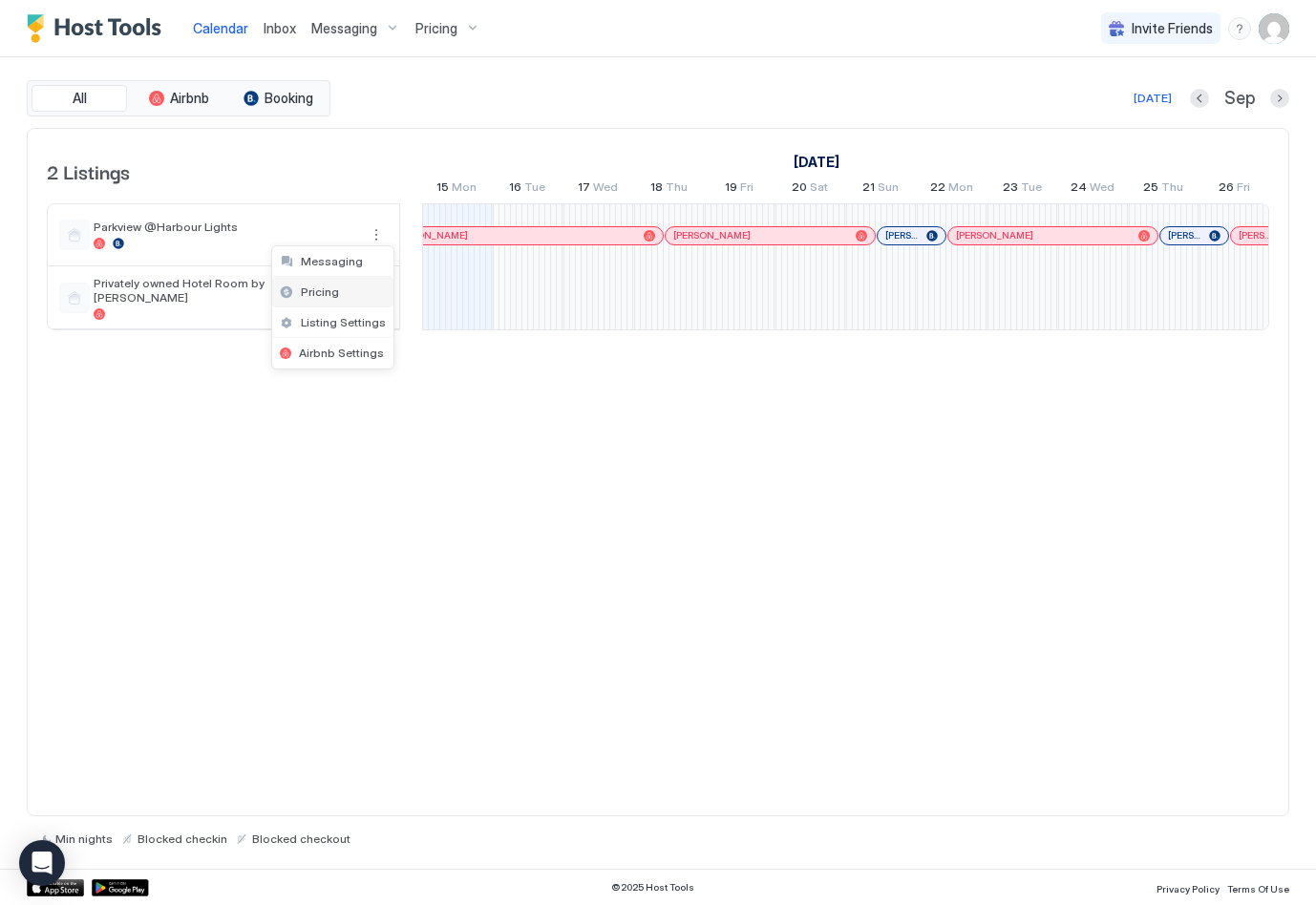
click at [347, 292] on div "Pricing" at bounding box center [333, 292] width 122 height 31
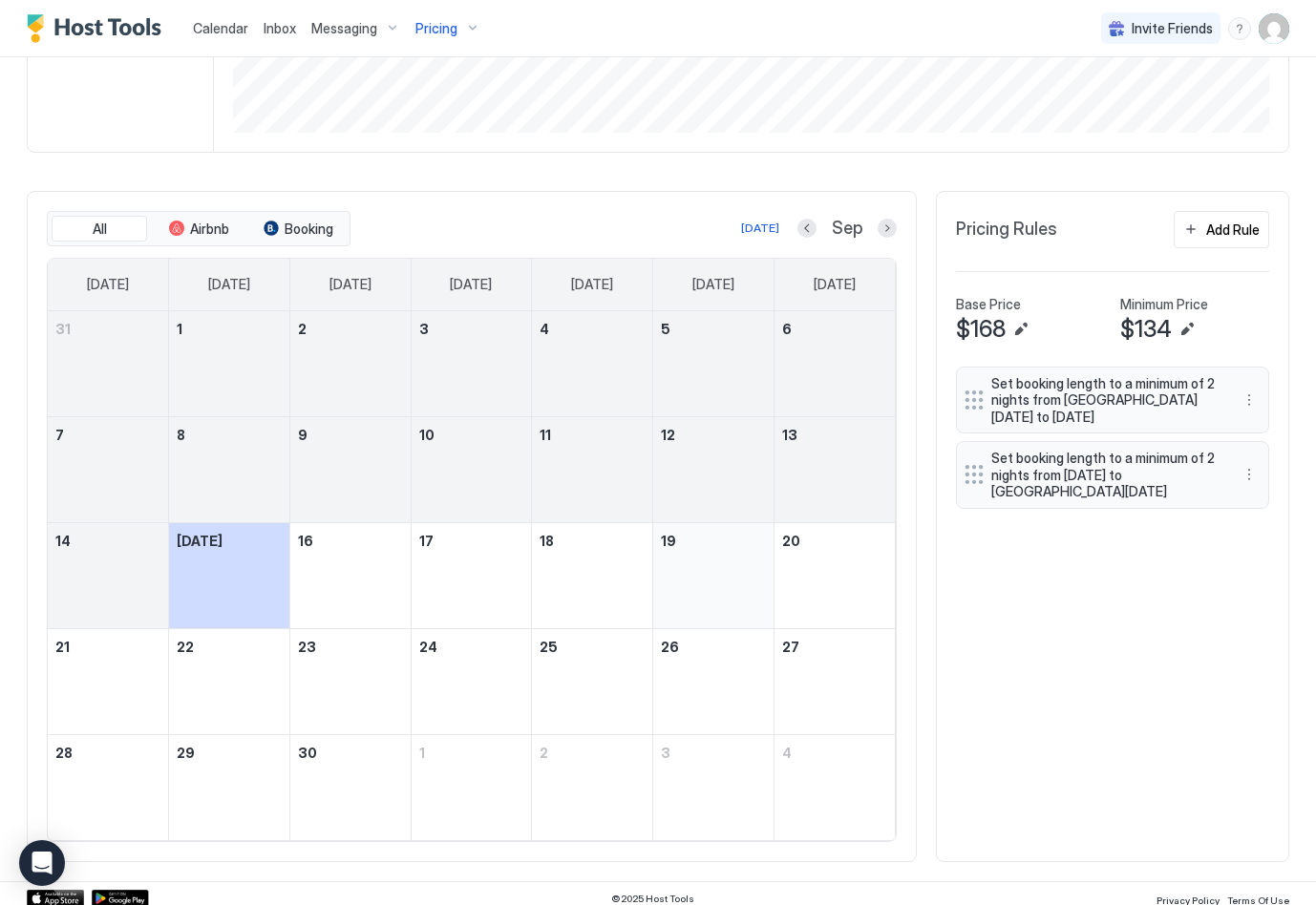
scroll to position [441, 0]
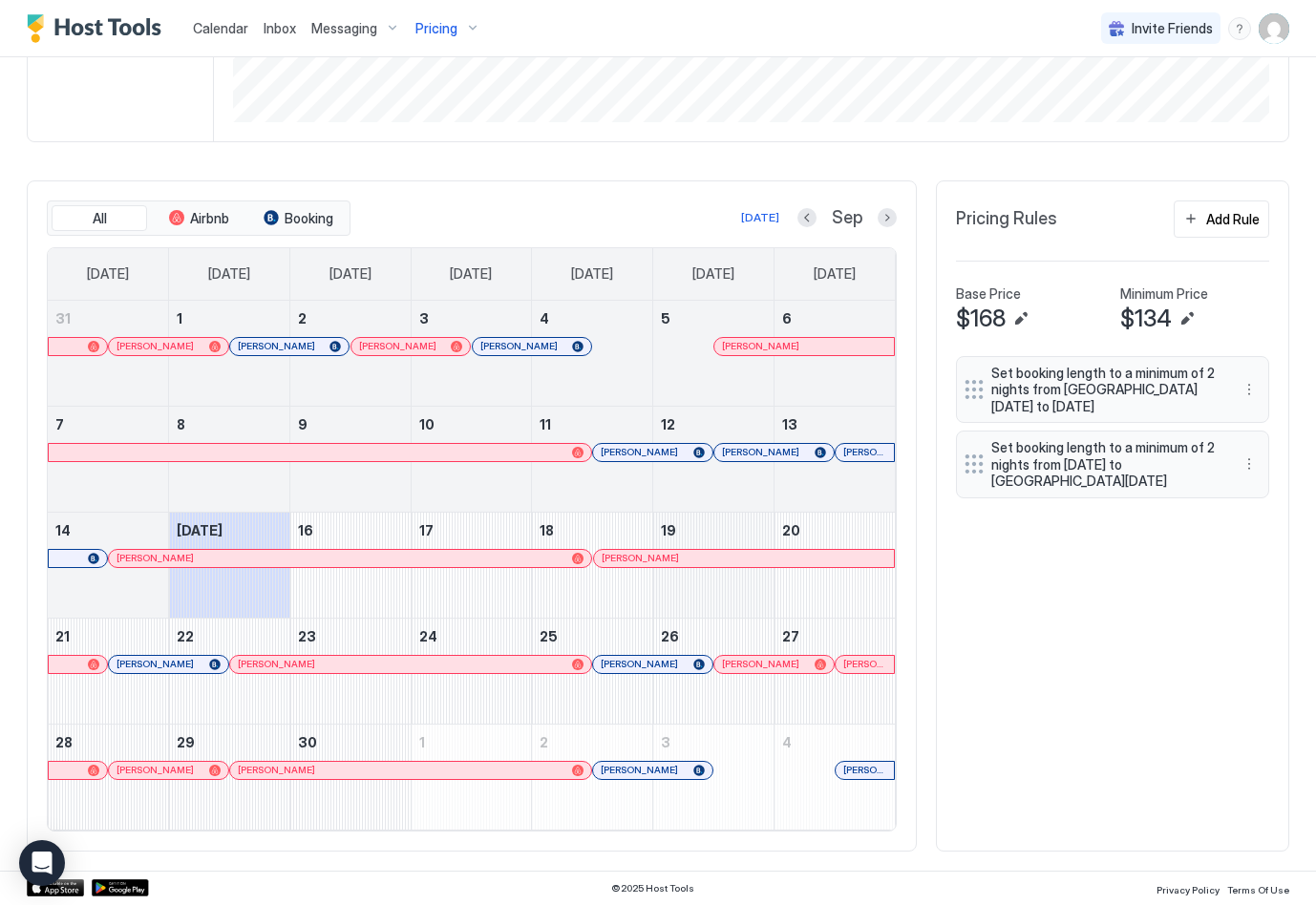
click at [267, 24] on span "Inbox" at bounding box center [279, 28] width 33 height 16
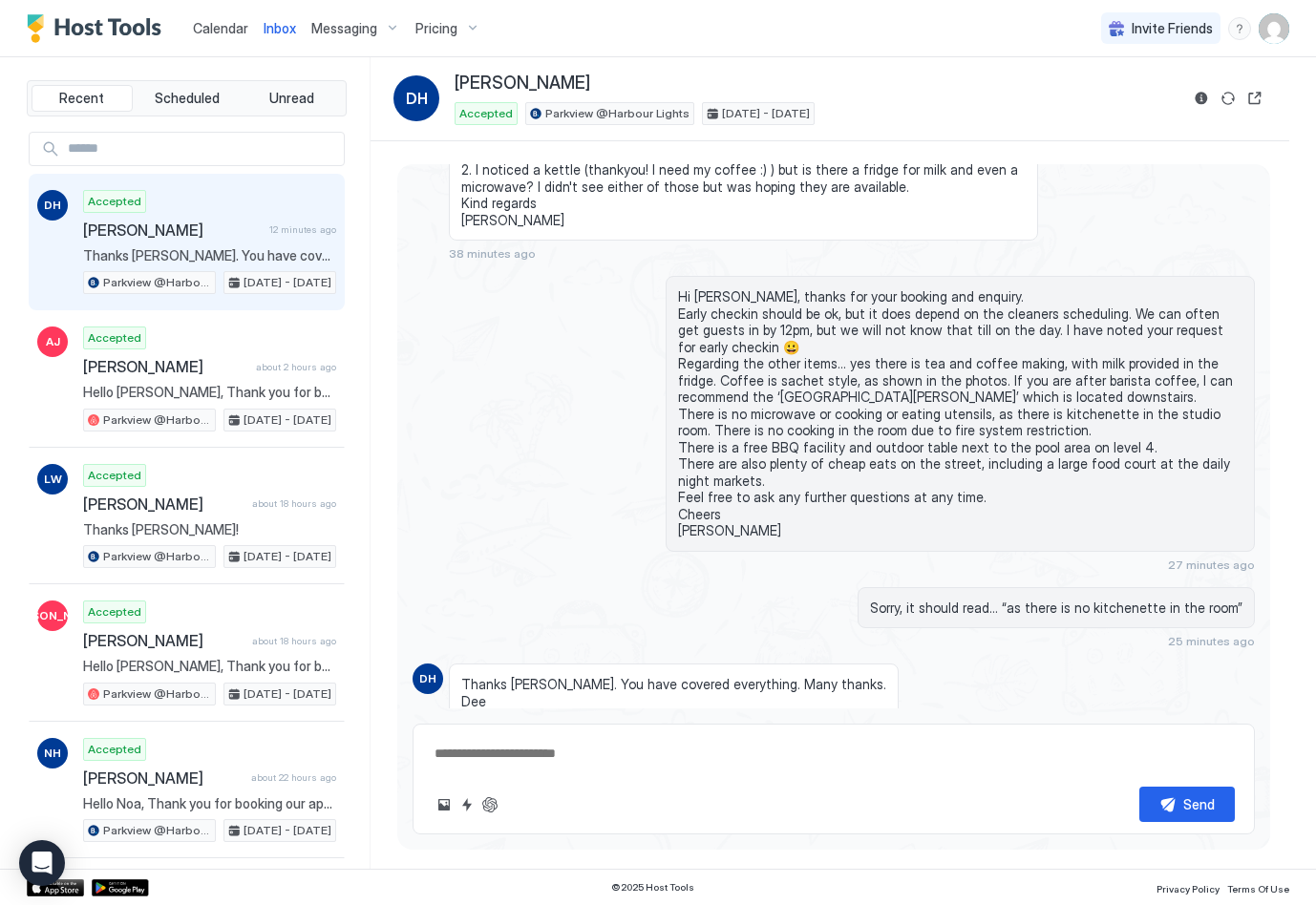
scroll to position [527, 0]
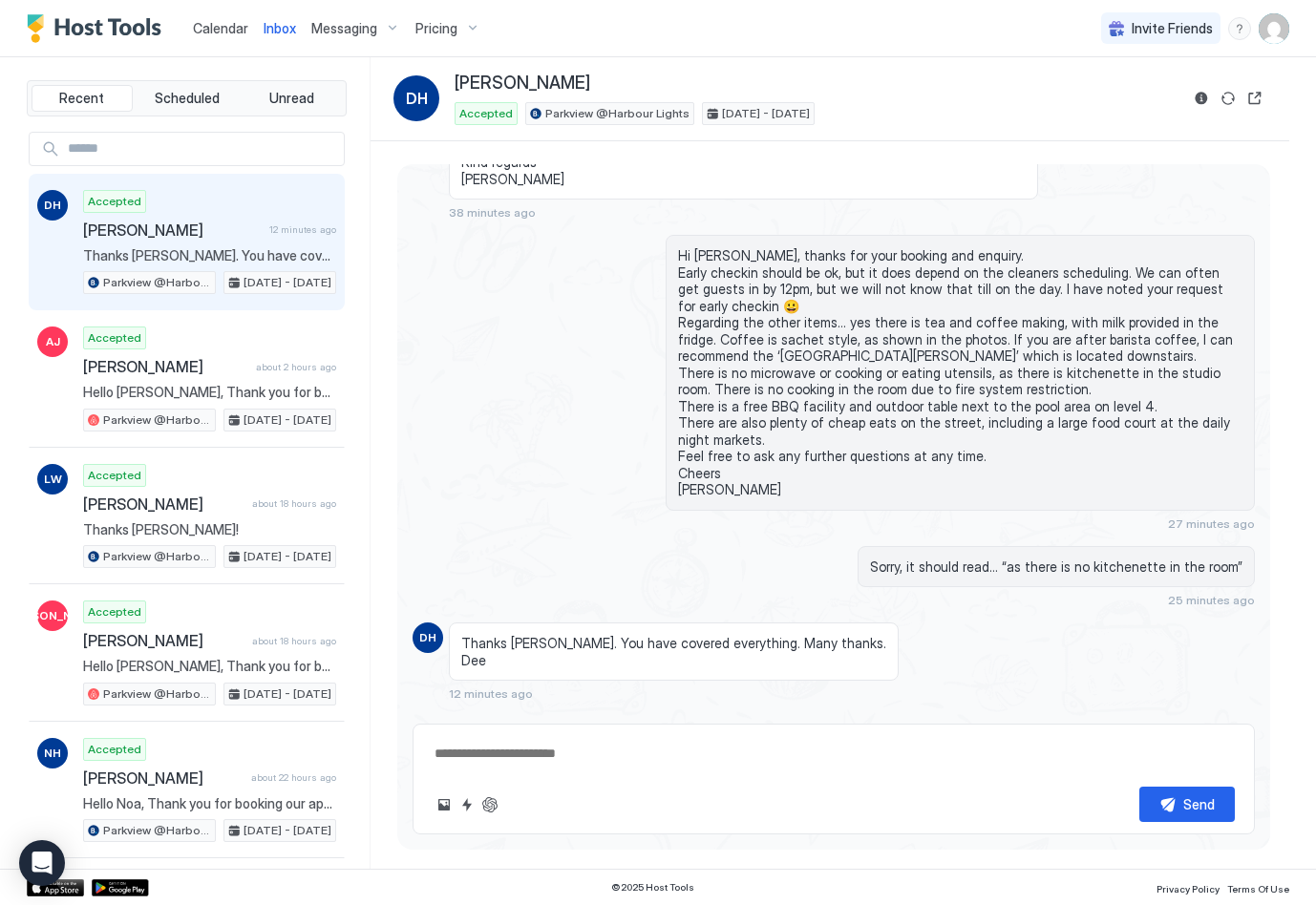
type textarea "*"
click at [228, 28] on span "Calendar" at bounding box center [221, 28] width 56 height 16
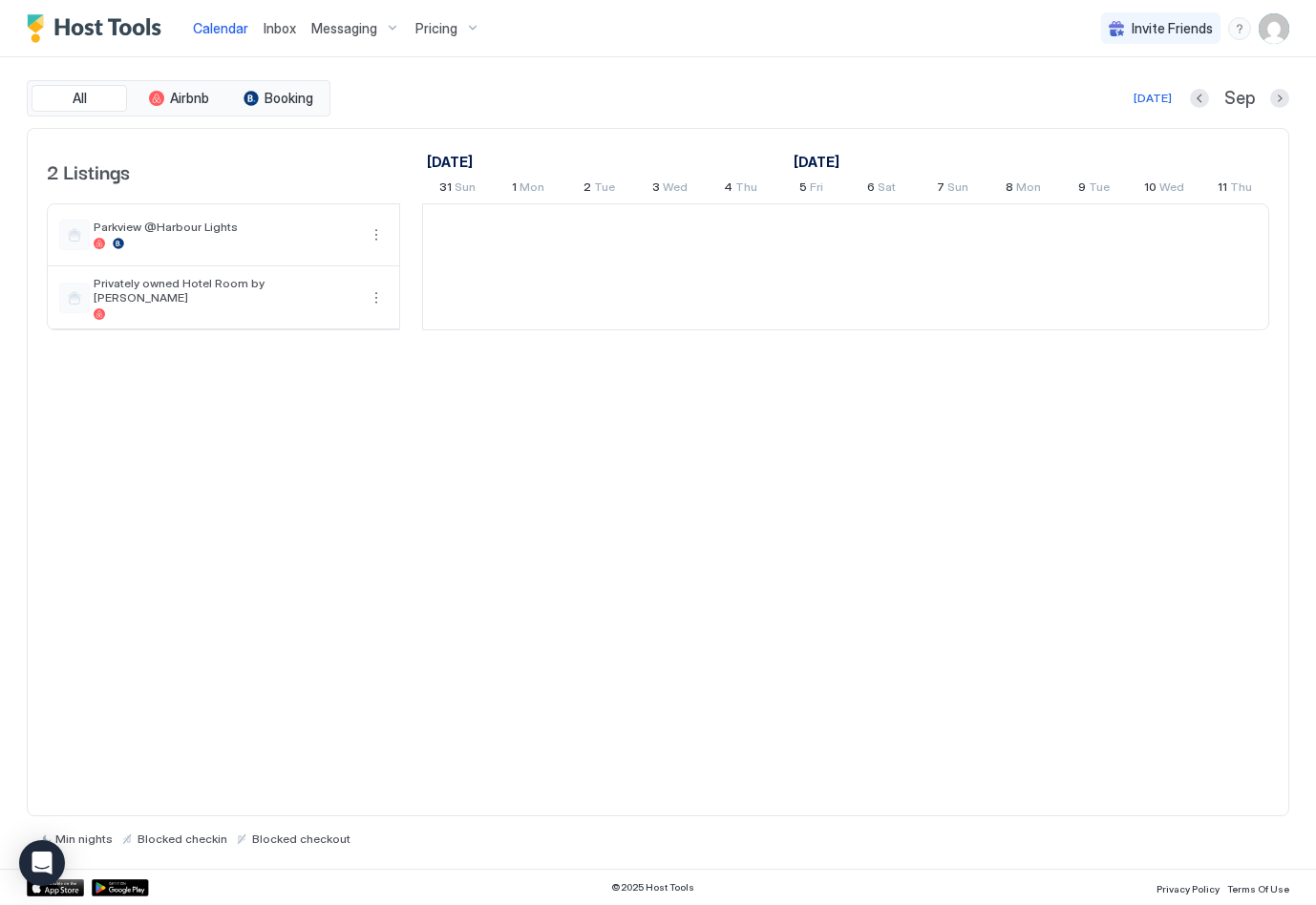
scroll to position [0, 1061]
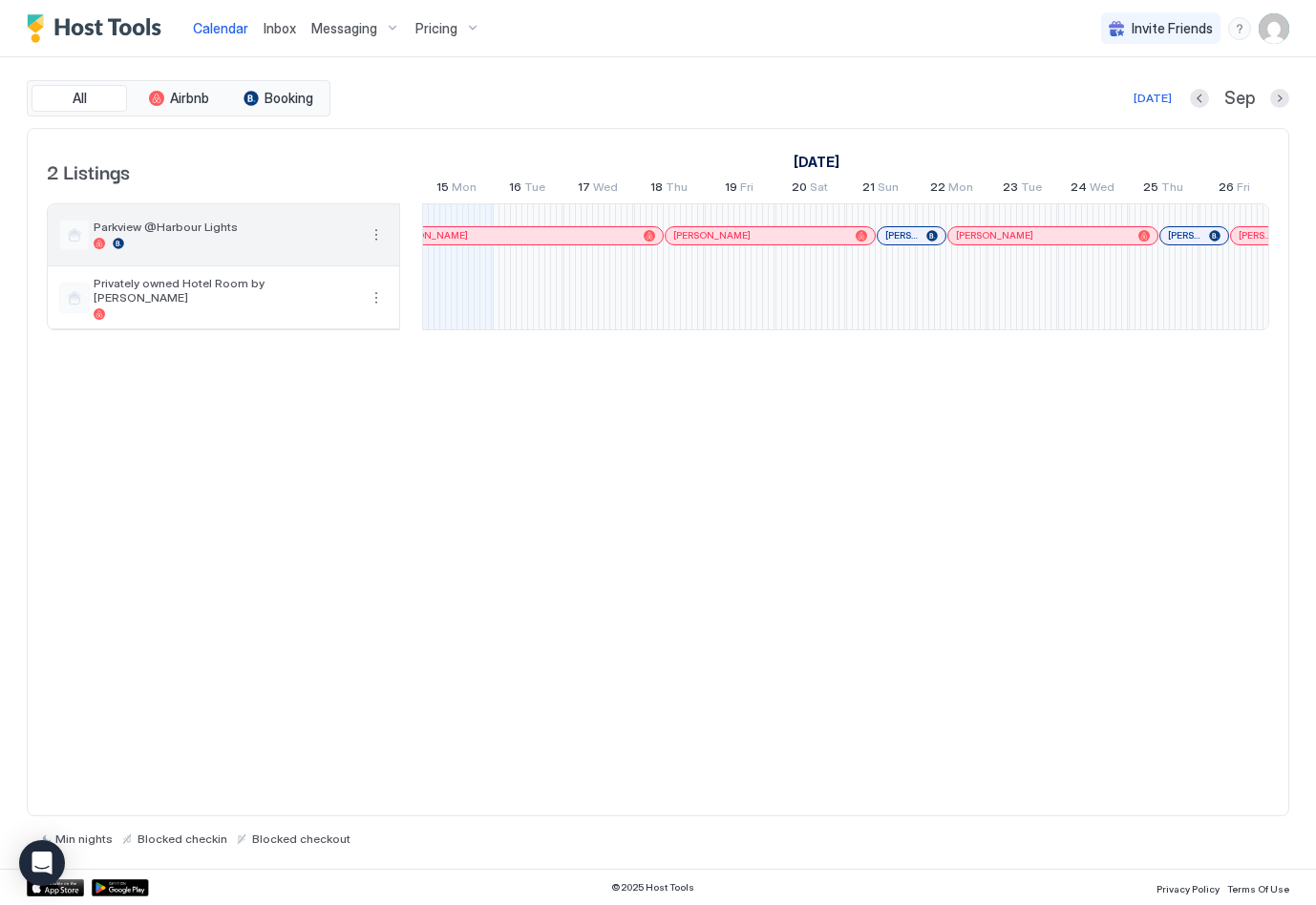
click at [375, 235] on button "More options" at bounding box center [376, 234] width 23 height 23
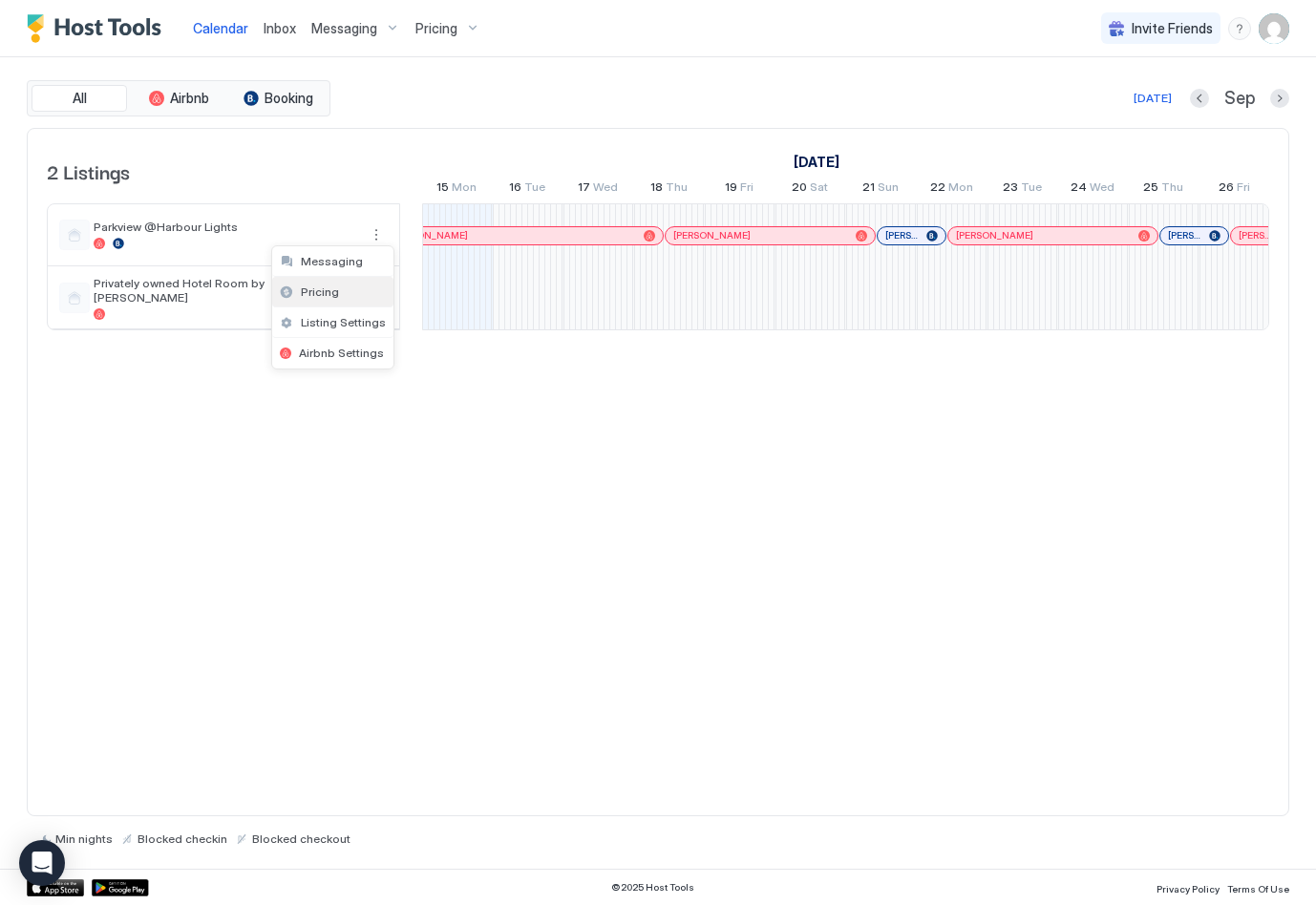
click at [325, 291] on span "Pricing" at bounding box center [320, 291] width 38 height 14
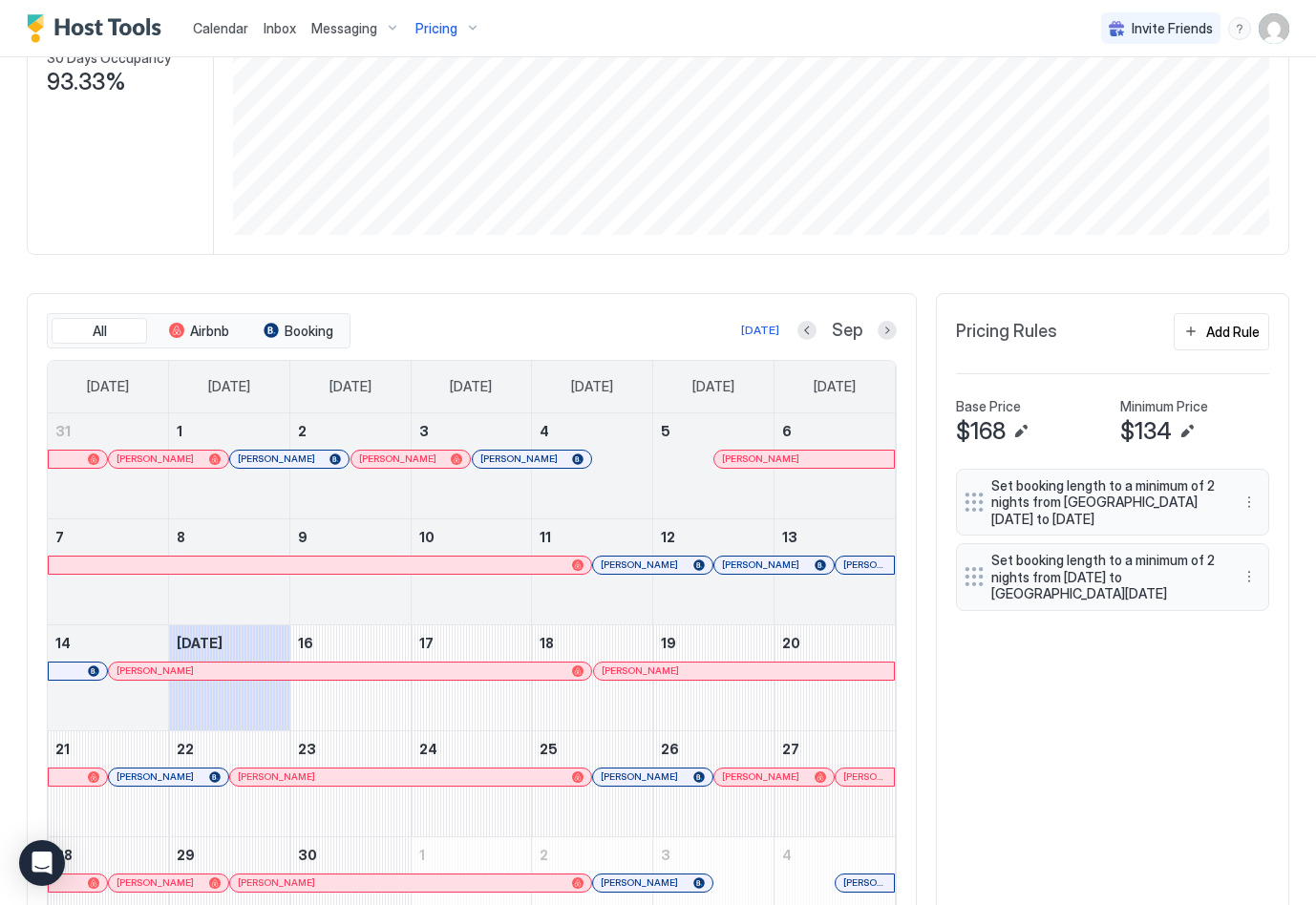
scroll to position [441, 0]
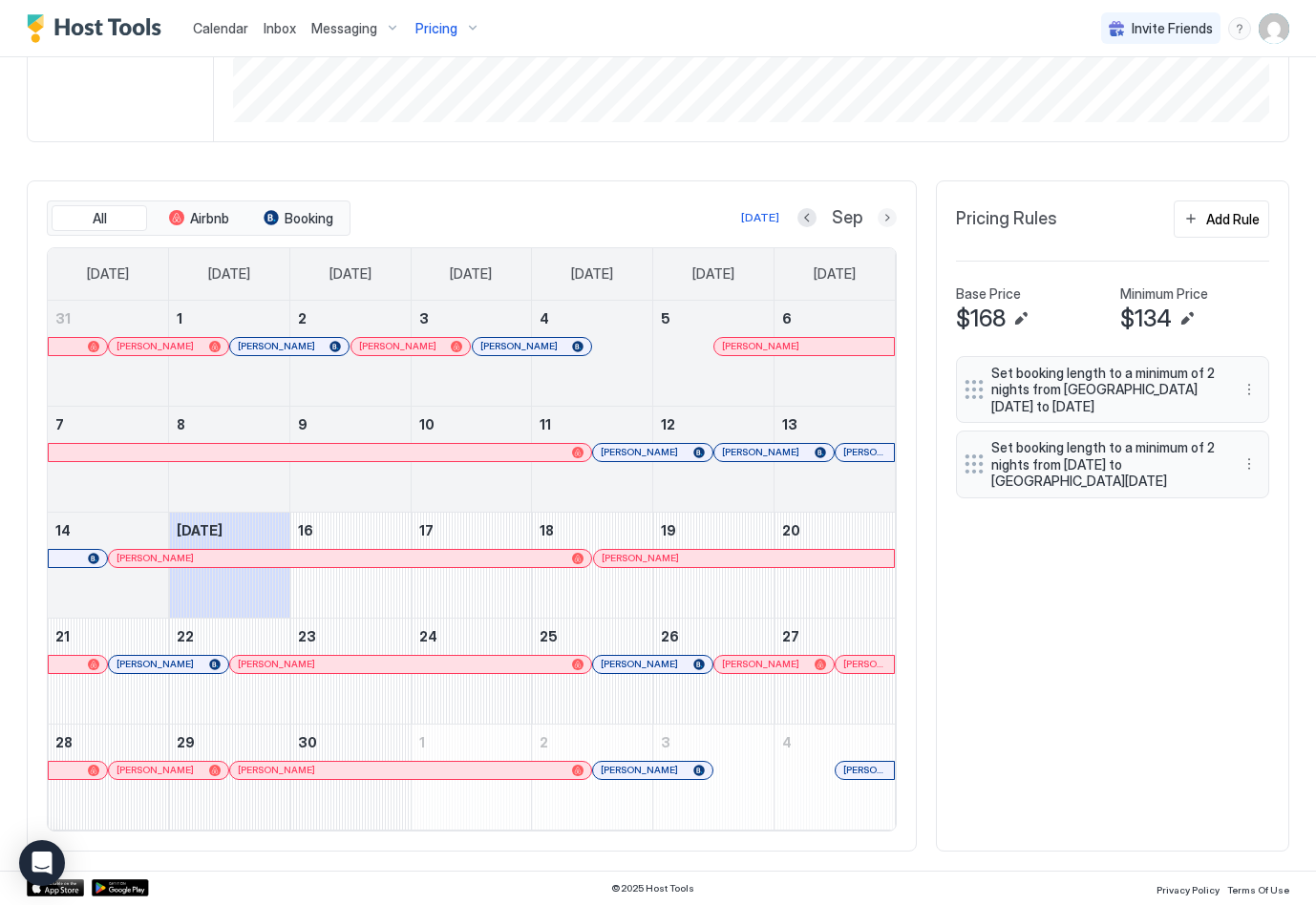
click at [883, 218] on button "Next month" at bounding box center [886, 217] width 19 height 19
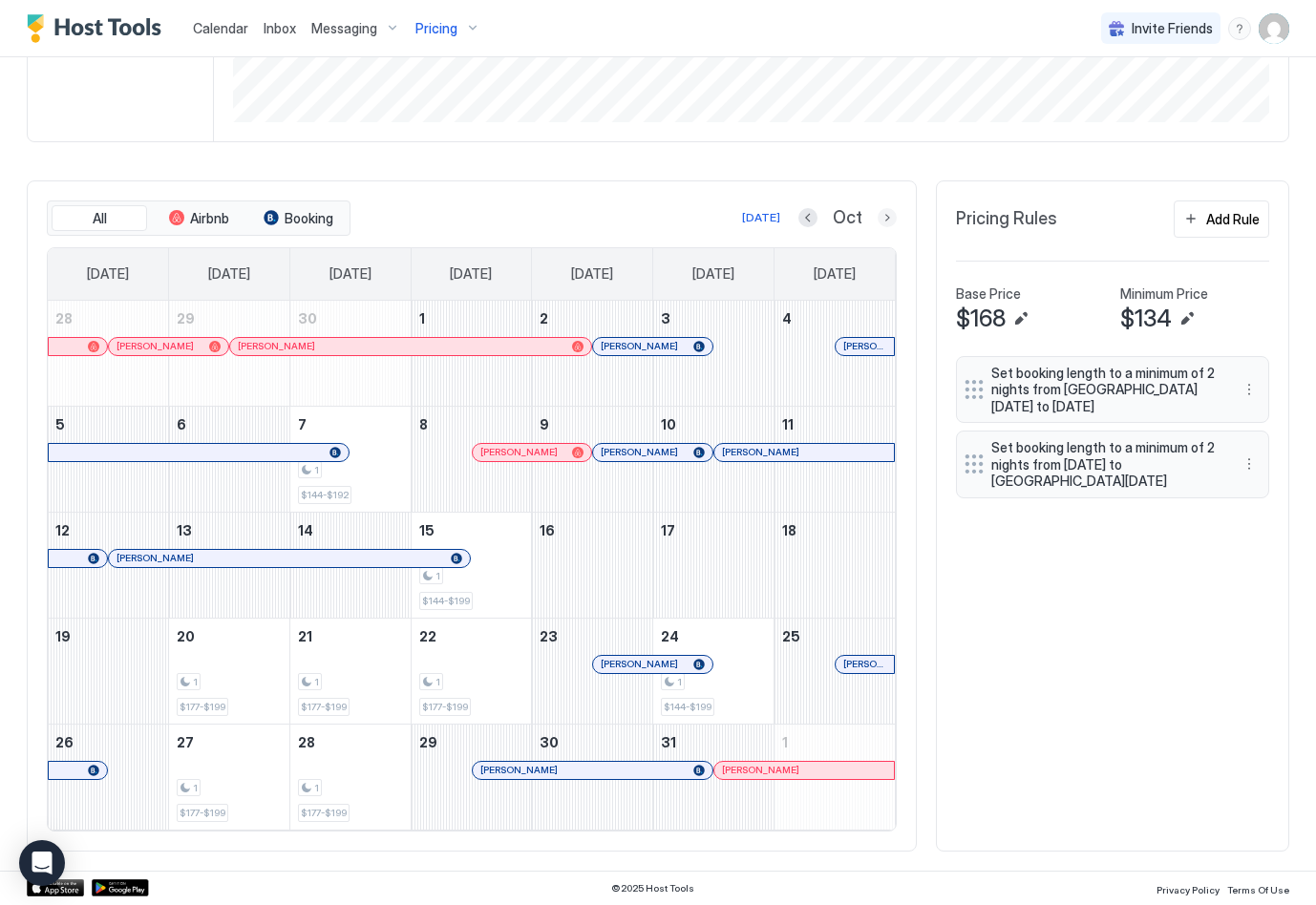
click at [885, 220] on button "Next month" at bounding box center [886, 217] width 19 height 19
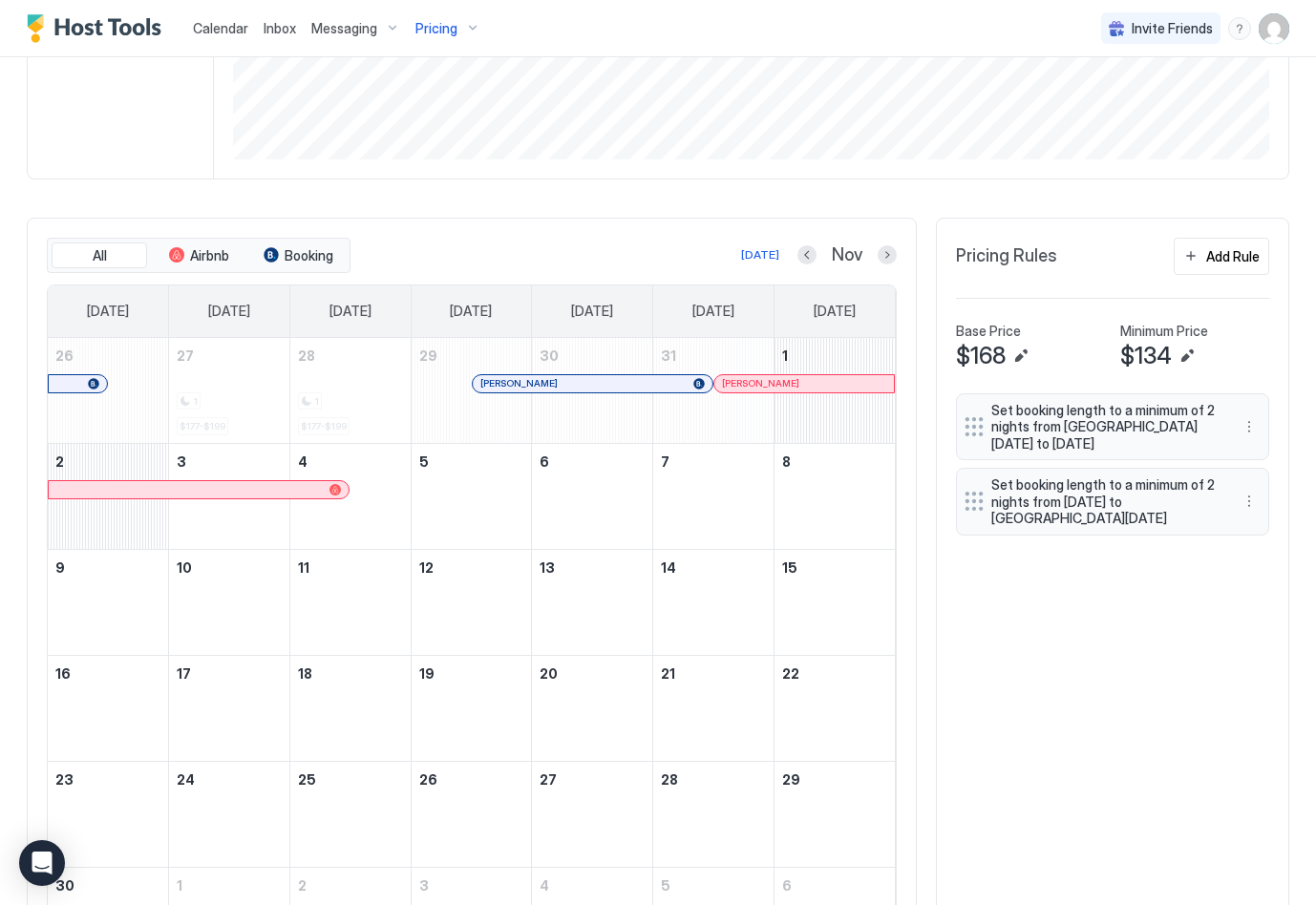
scroll to position [391, 0]
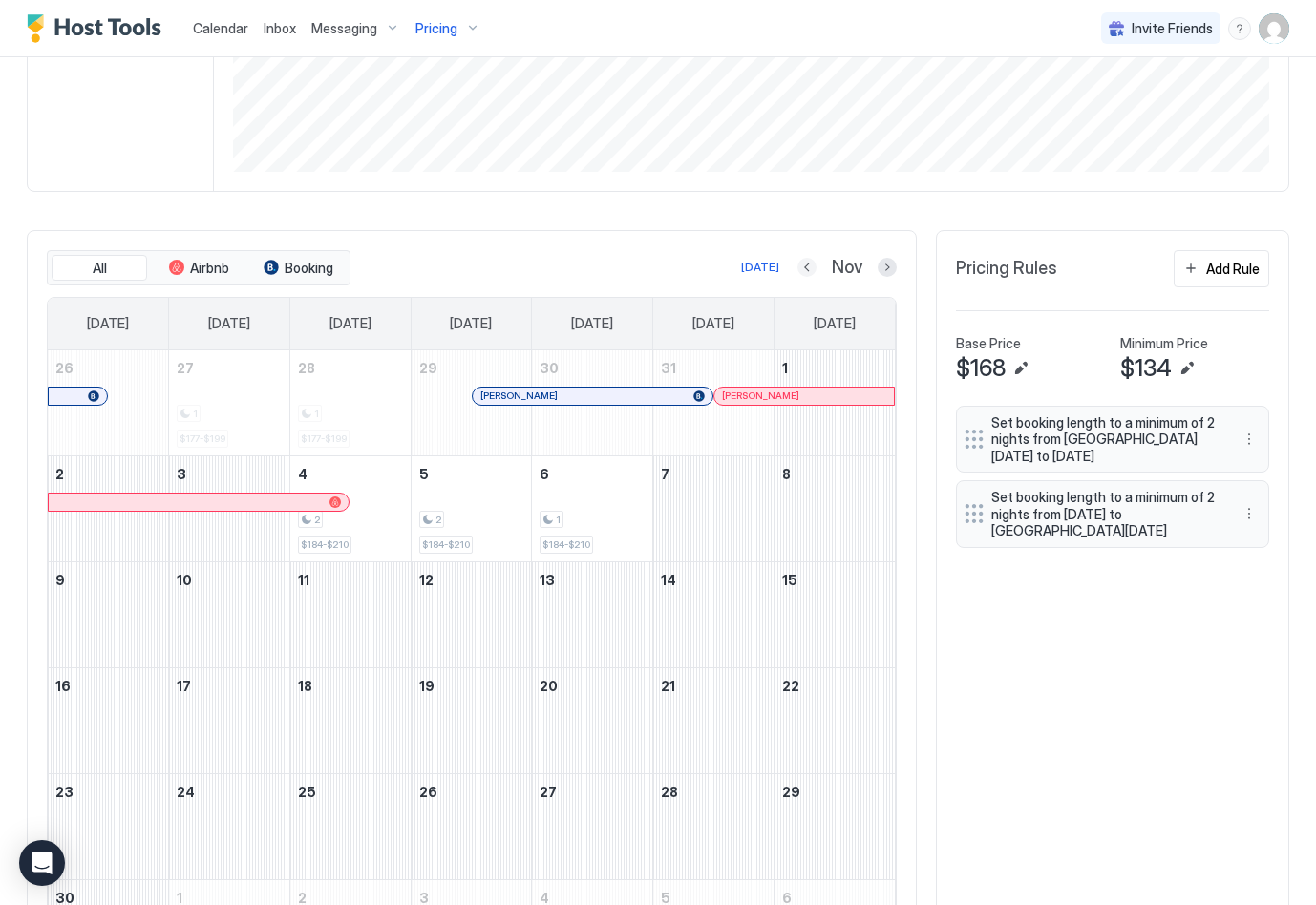
click at [806, 264] on button "Previous month" at bounding box center [807, 267] width 19 height 19
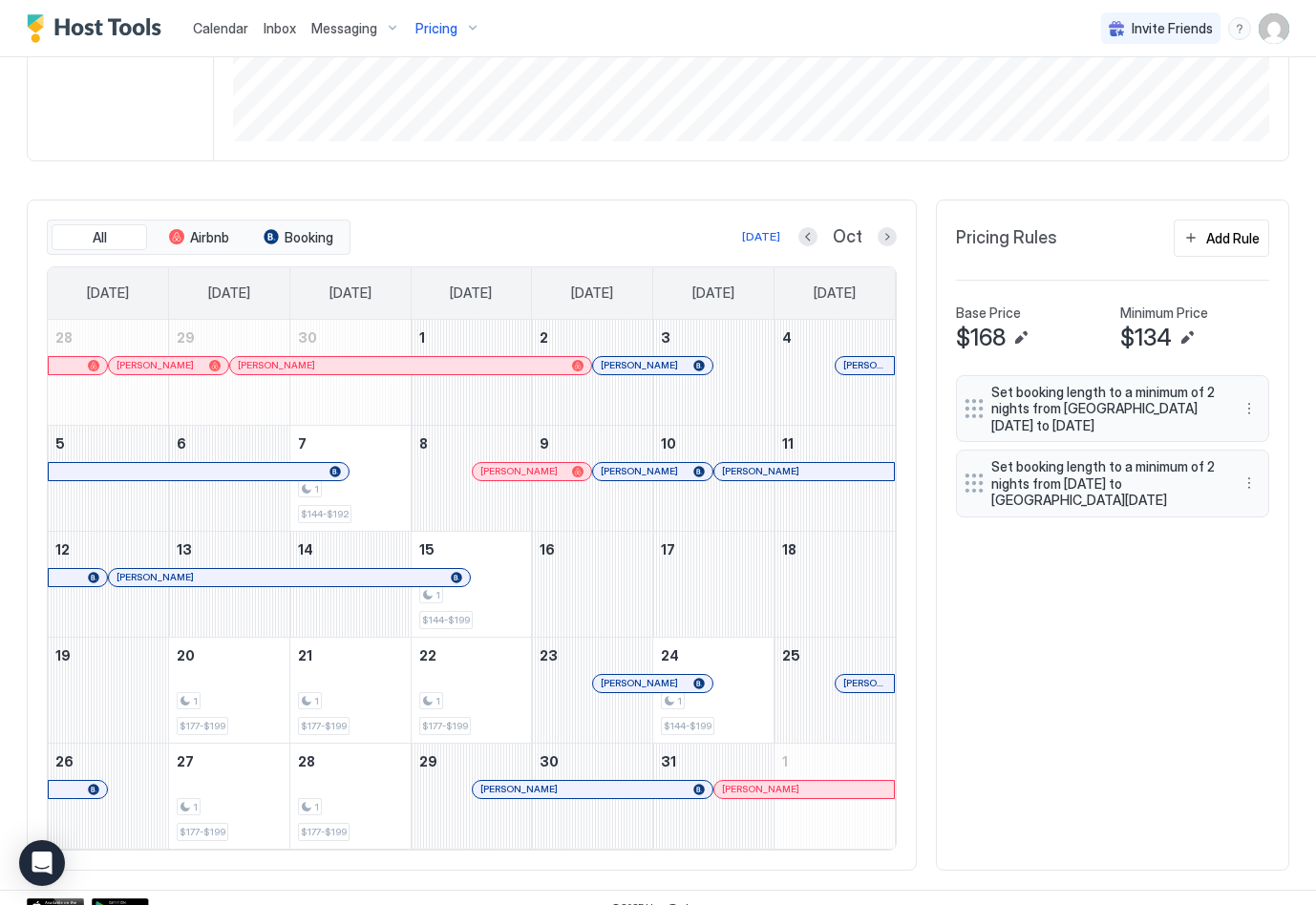
scroll to position [441, 0]
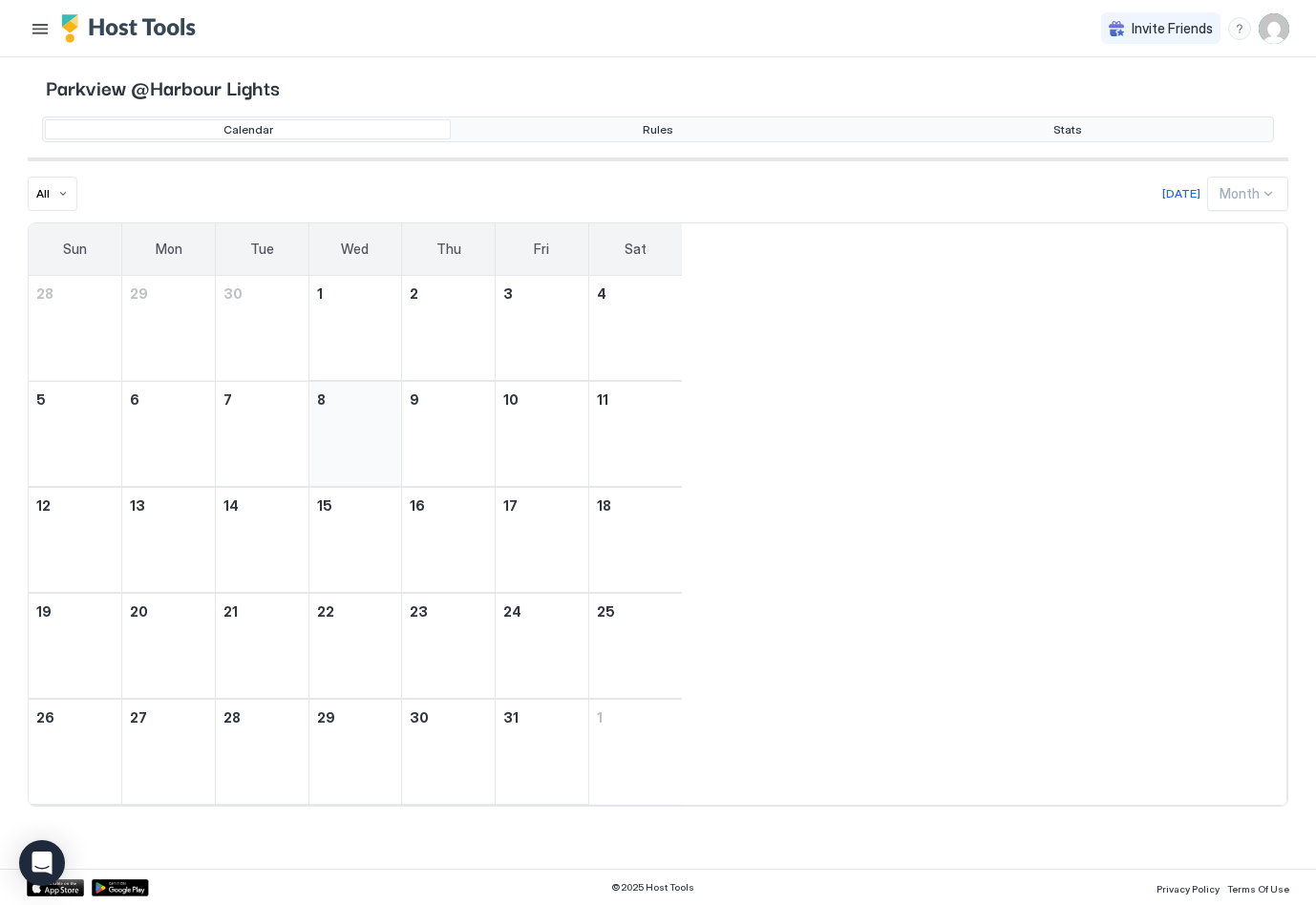
click at [309, 415] on div "October 8, 2025" at bounding box center [355, 434] width 93 height 105
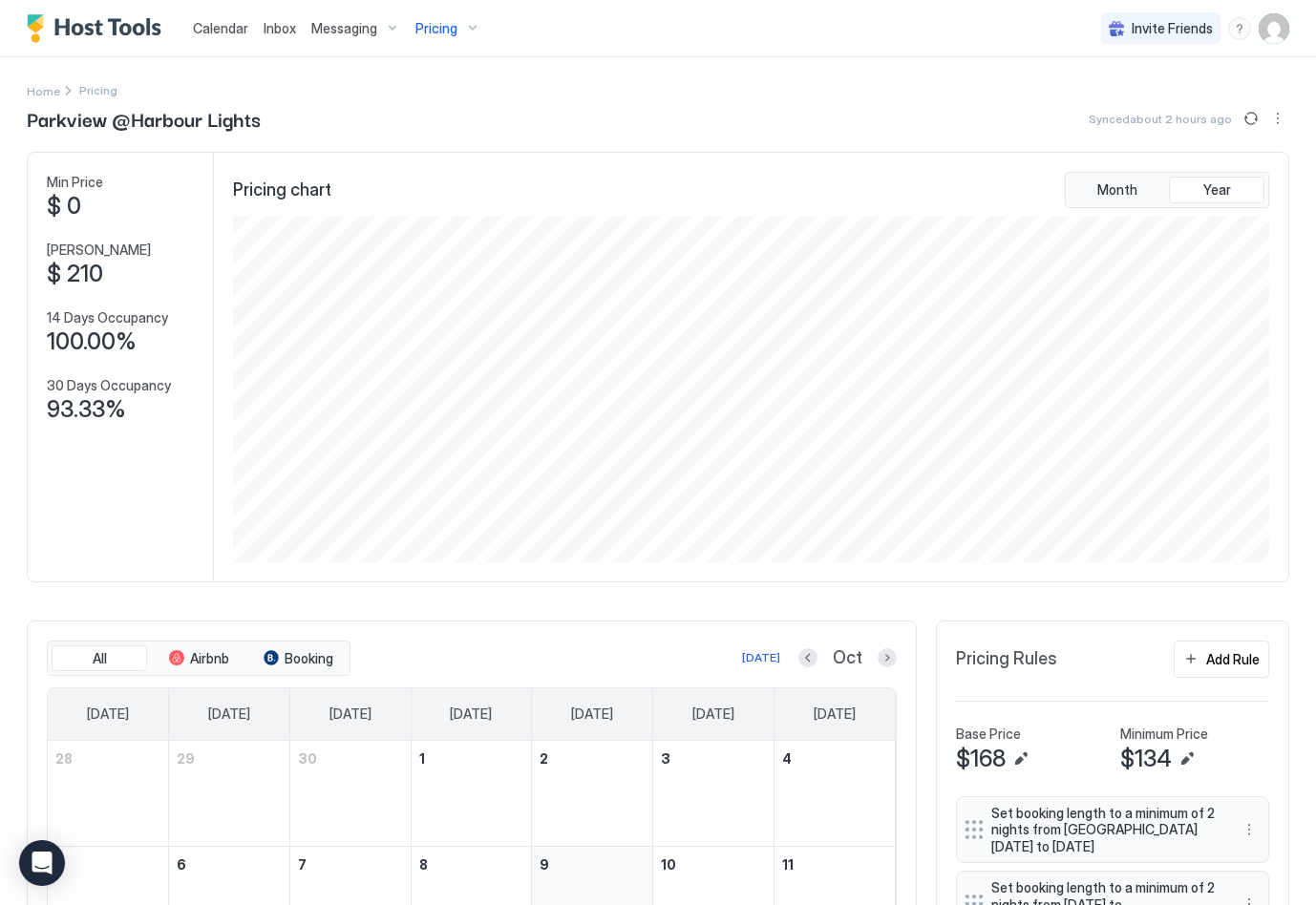
scroll to position [347, 1041]
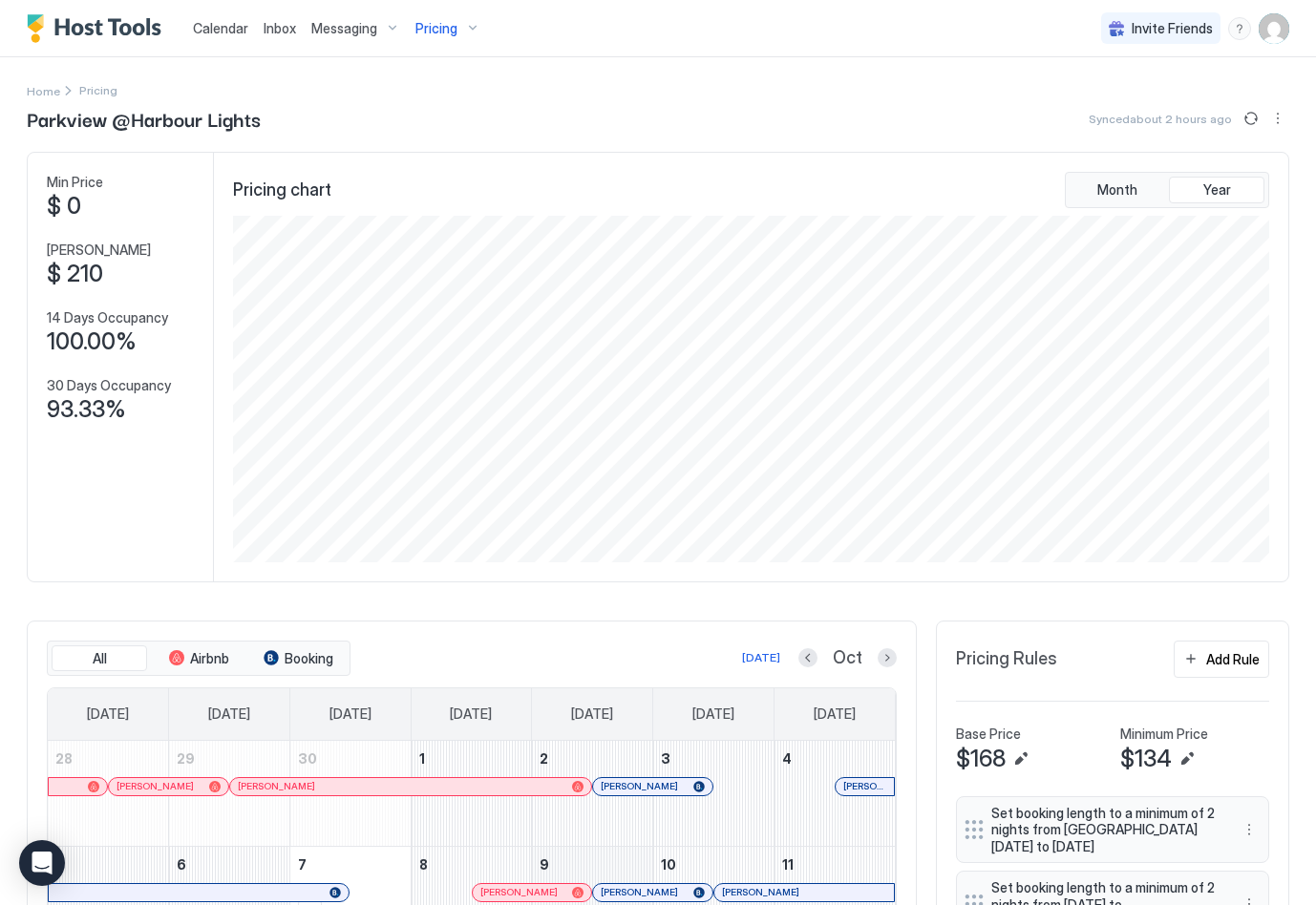
click at [185, 574] on div "Min Price $ 0 Max Price $ 210 14 Days Occupancy 100.00% 30 Days Occupancy 93.33%" at bounding box center [121, 367] width 186 height 429
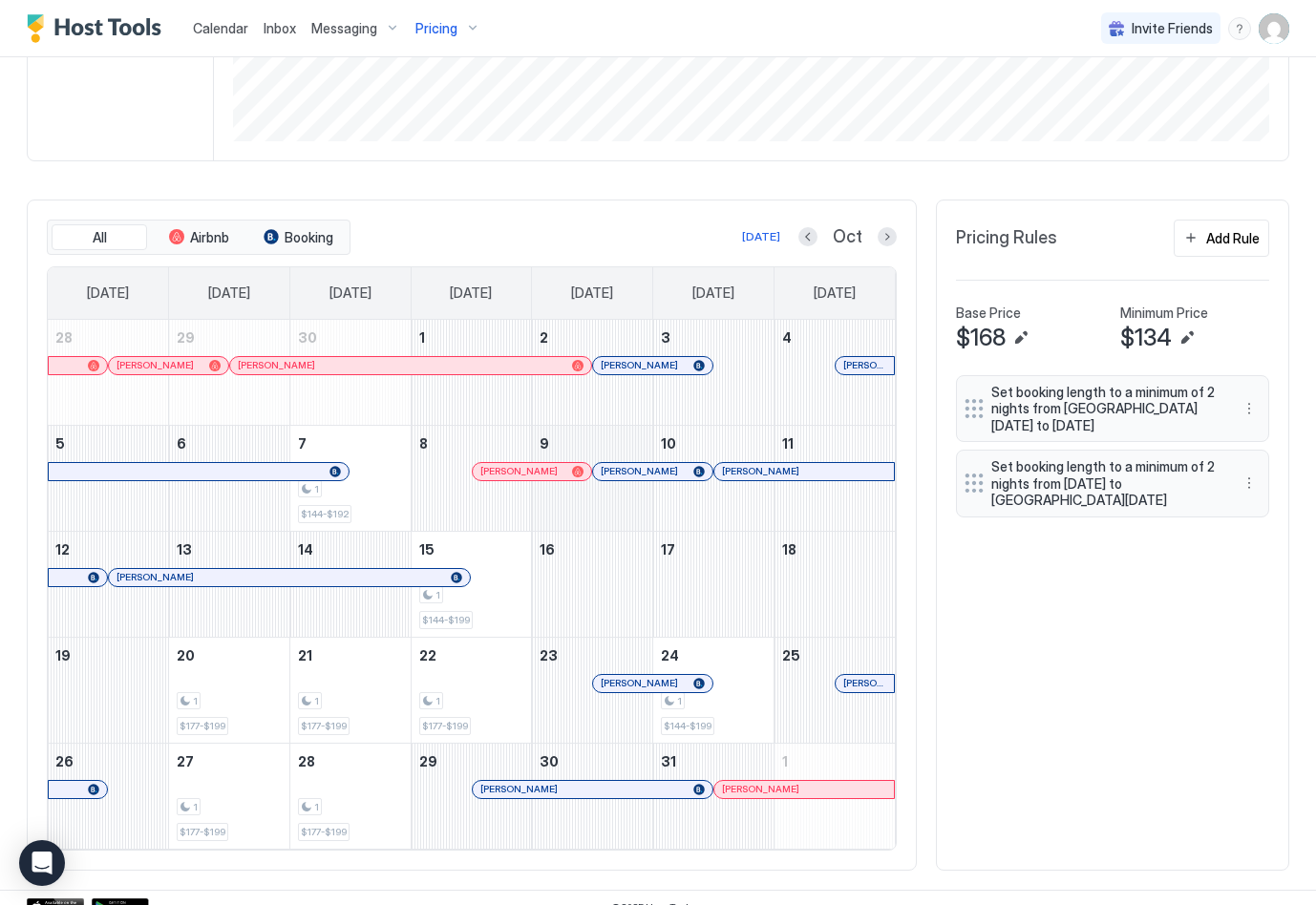
scroll to position [441, 0]
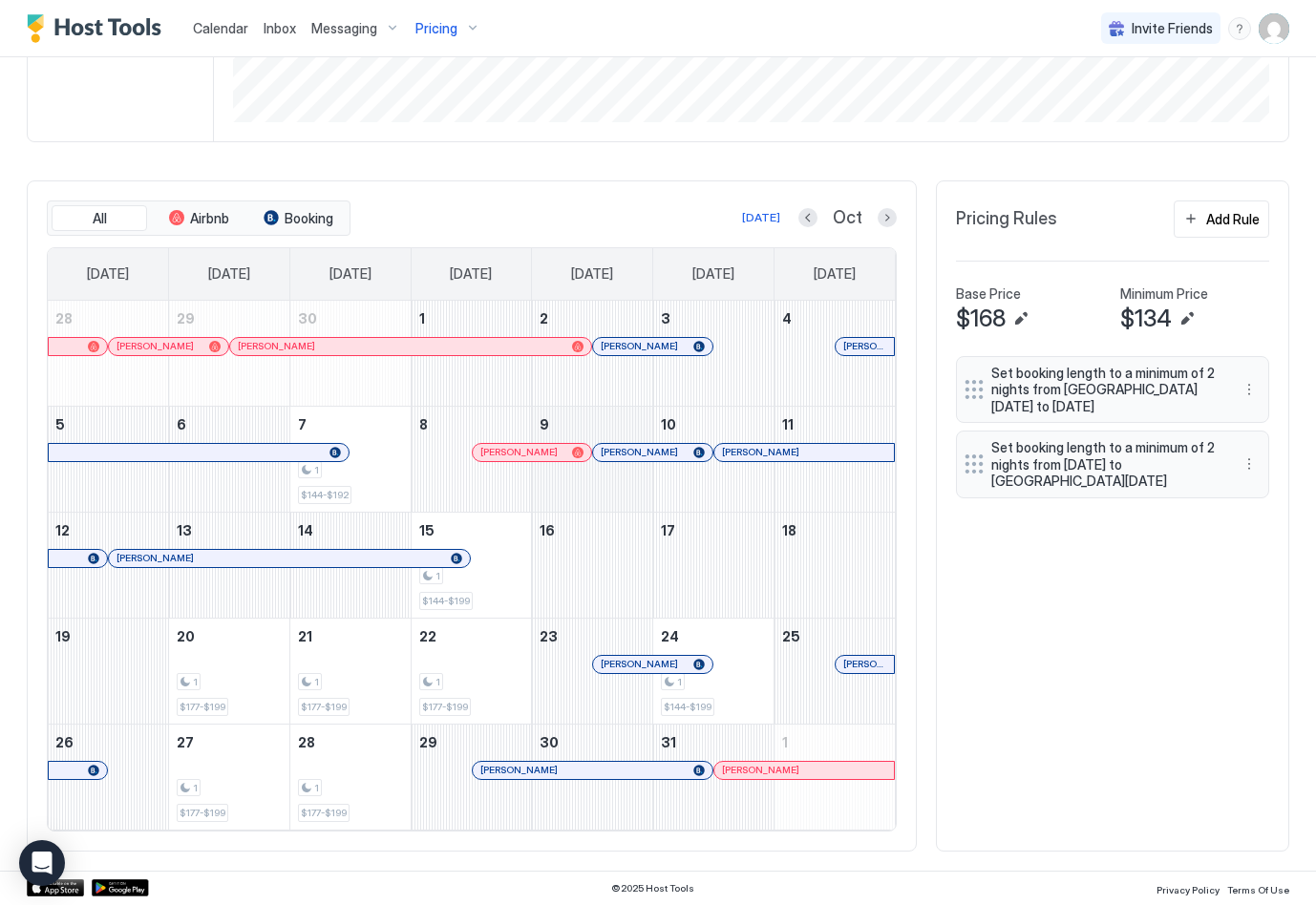
click at [977, 680] on div "All Airbnb Booking [DATE] Oct [DATE] [DATE] [DATE] [DATE] [DATE] [DATE] [DATE] …" at bounding box center [658, 515] width 1262 height 671
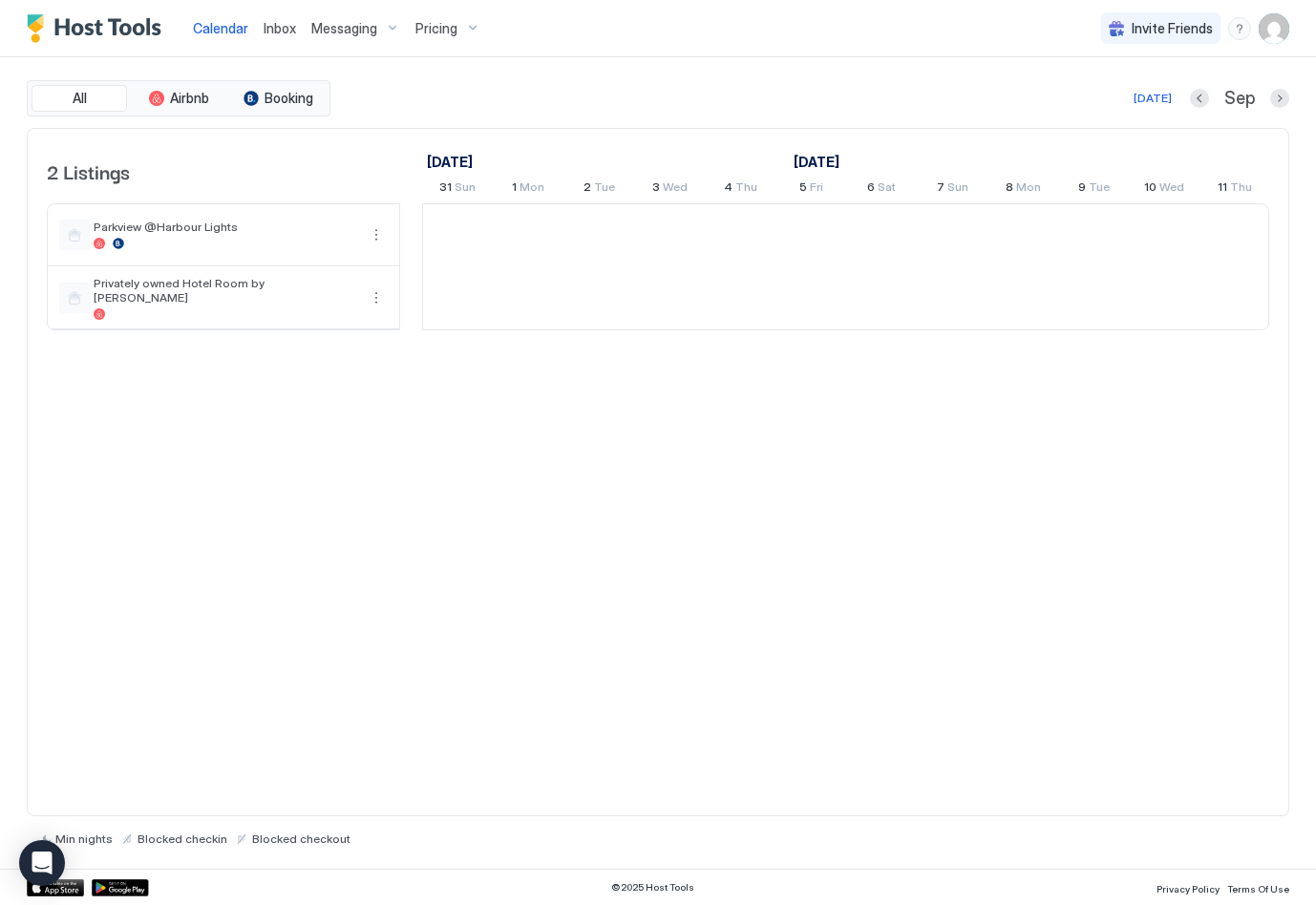
scroll to position [0, 1061]
